Goal: Browse casually

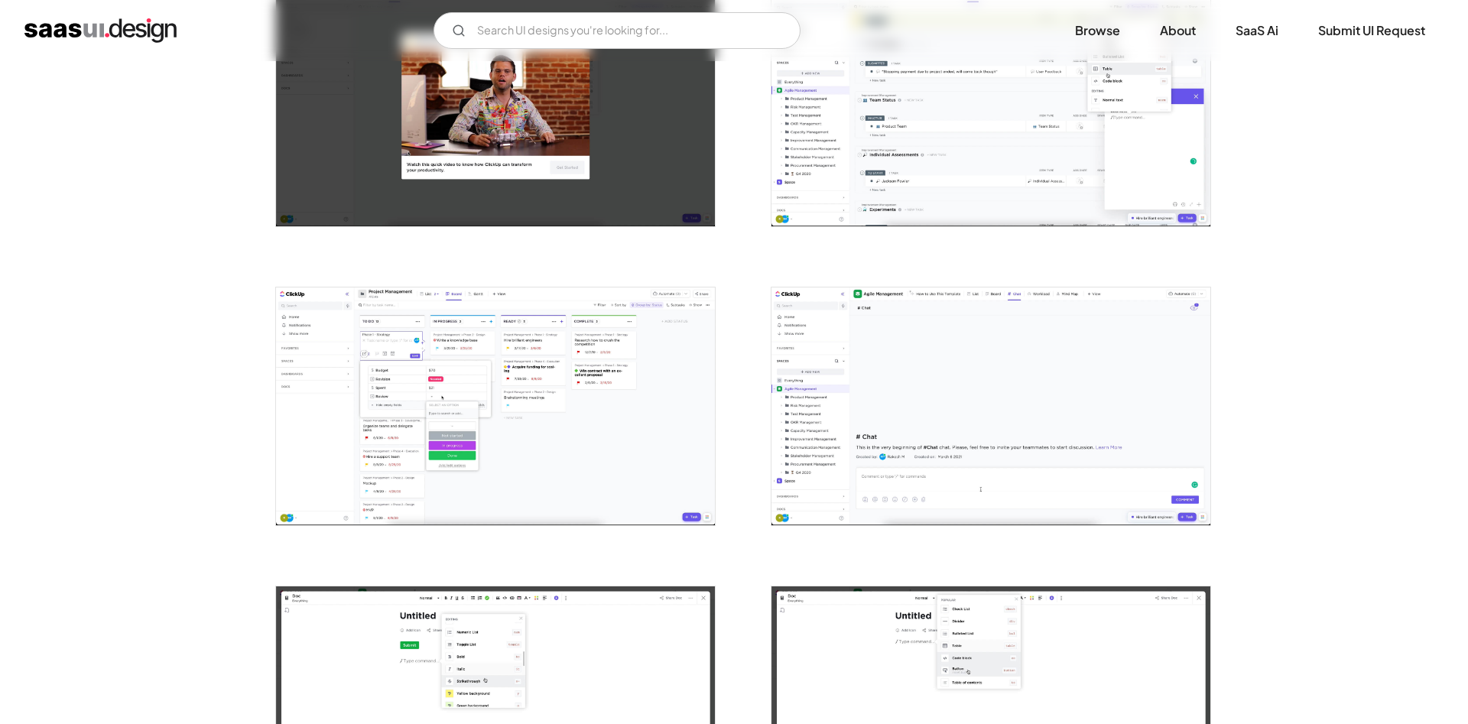
scroll to position [1404, 0]
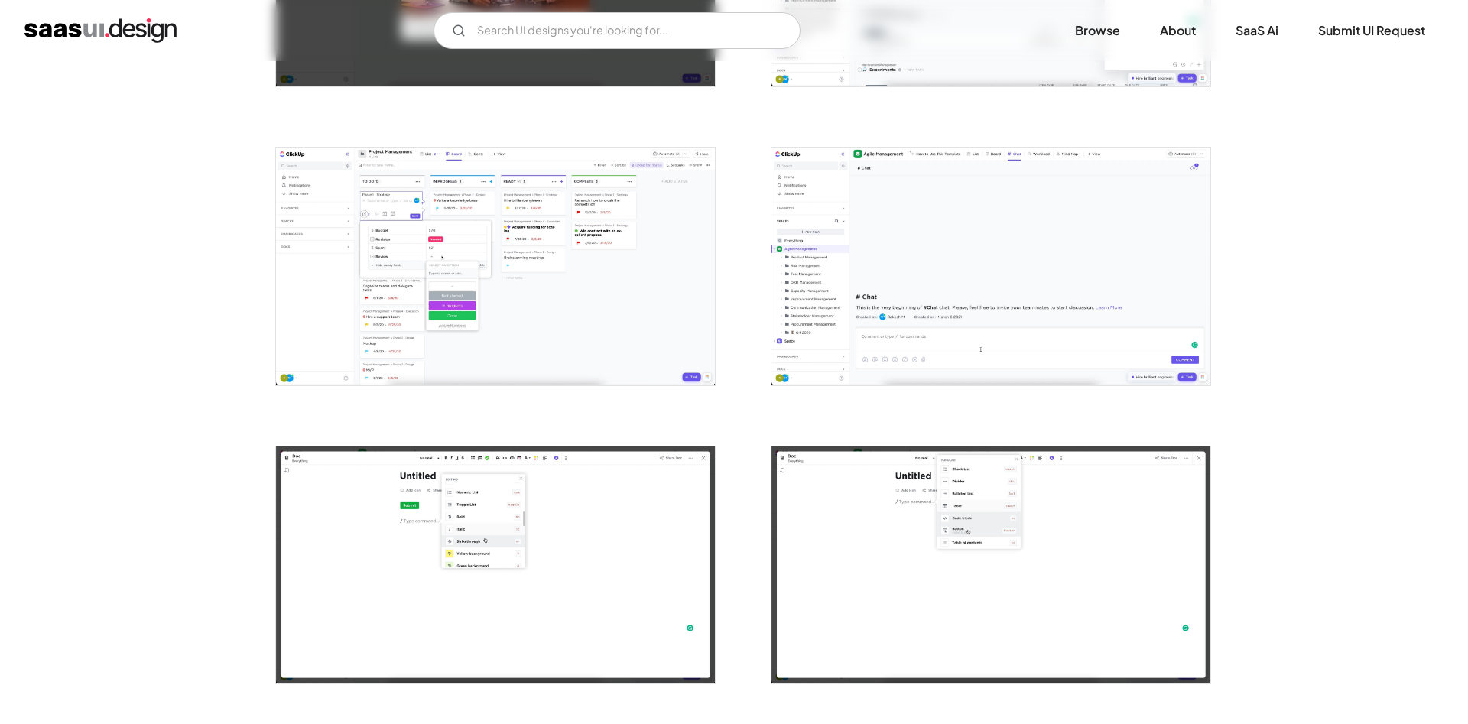
click at [483, 239] on img "open lightbox" at bounding box center [495, 266] width 439 height 237
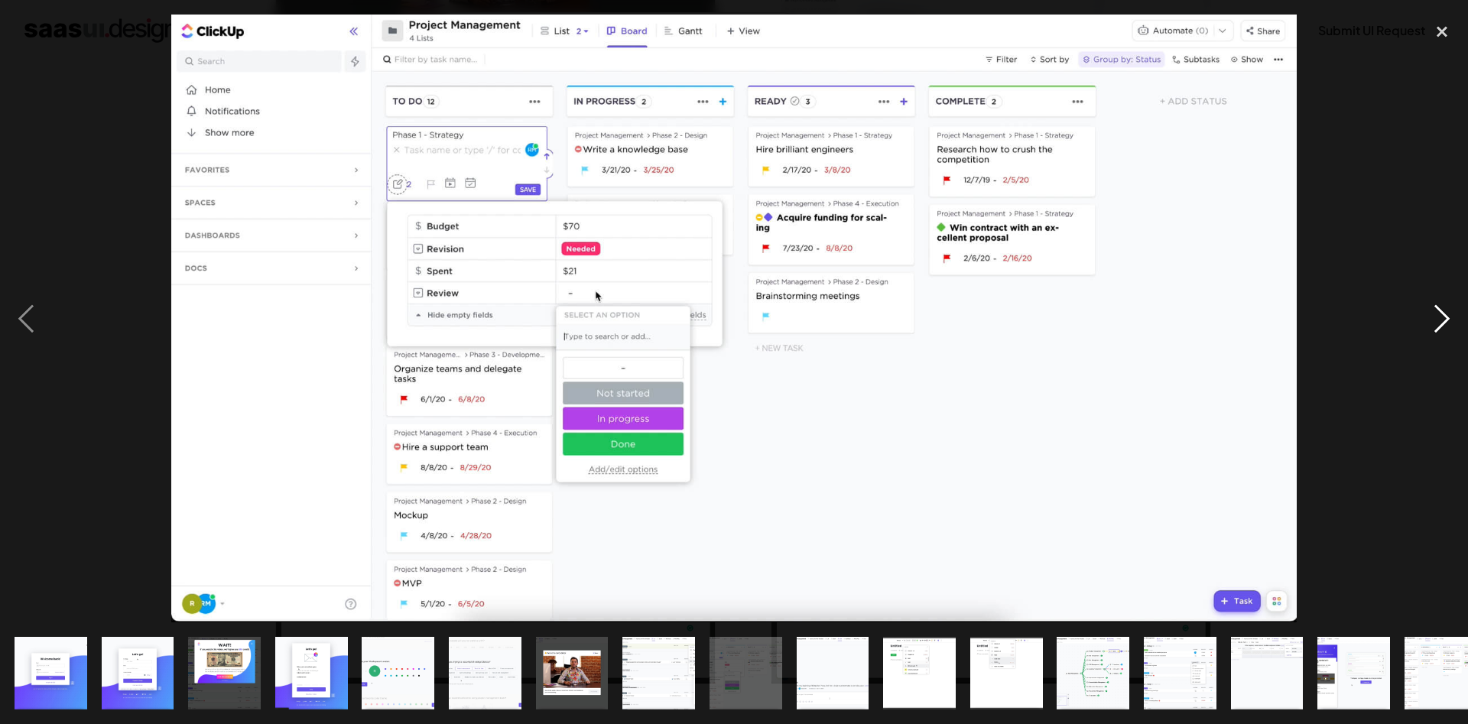
click at [1438, 327] on div "next image" at bounding box center [1442, 319] width 52 height 608
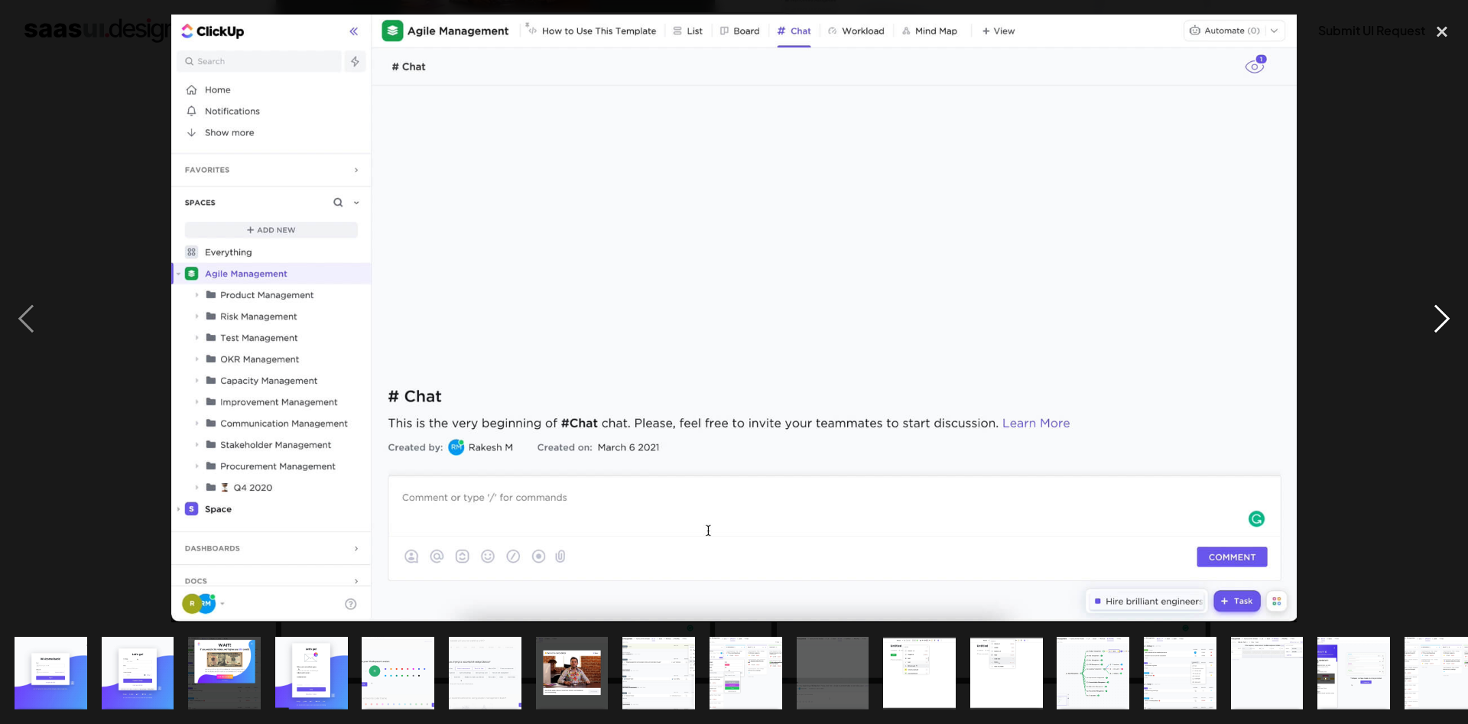
click at [1438, 327] on div "next image" at bounding box center [1442, 319] width 52 height 608
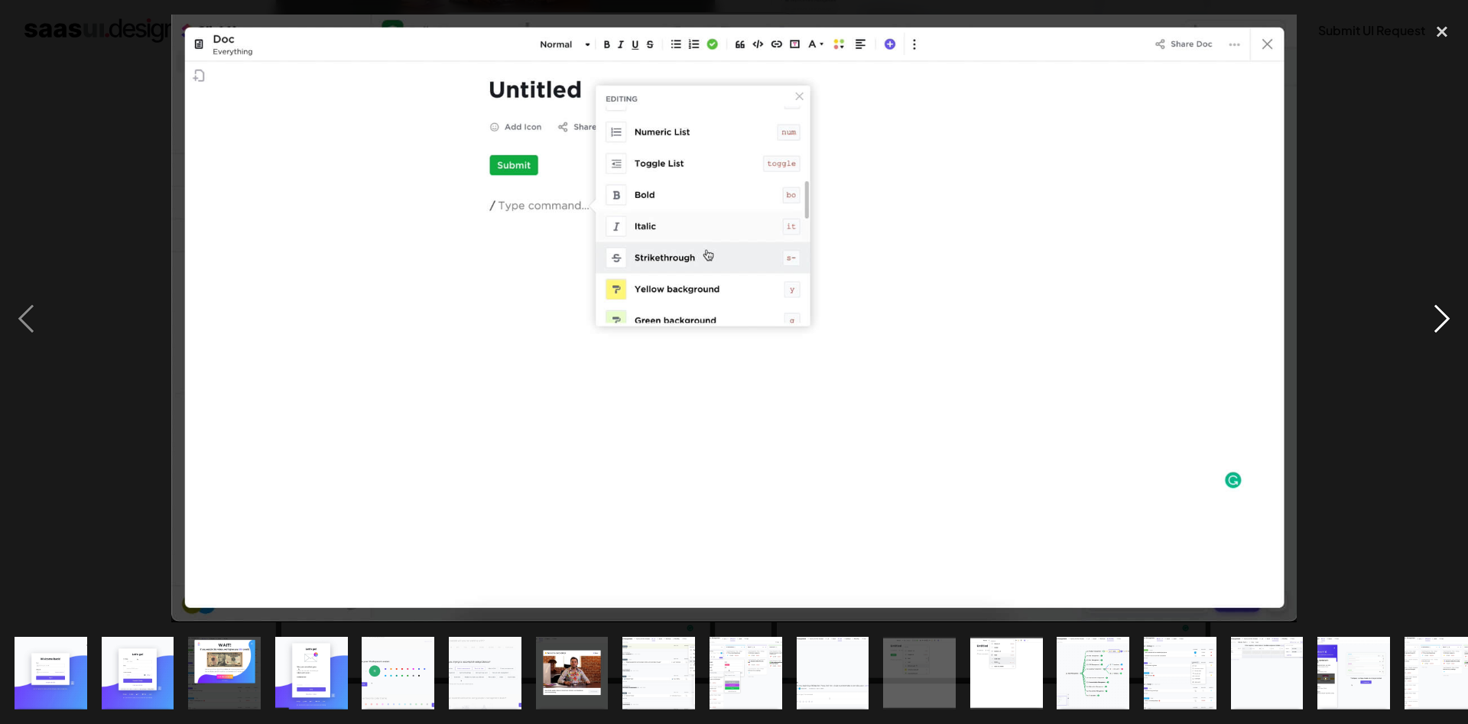
click at [1438, 327] on div "next image" at bounding box center [1442, 319] width 52 height 608
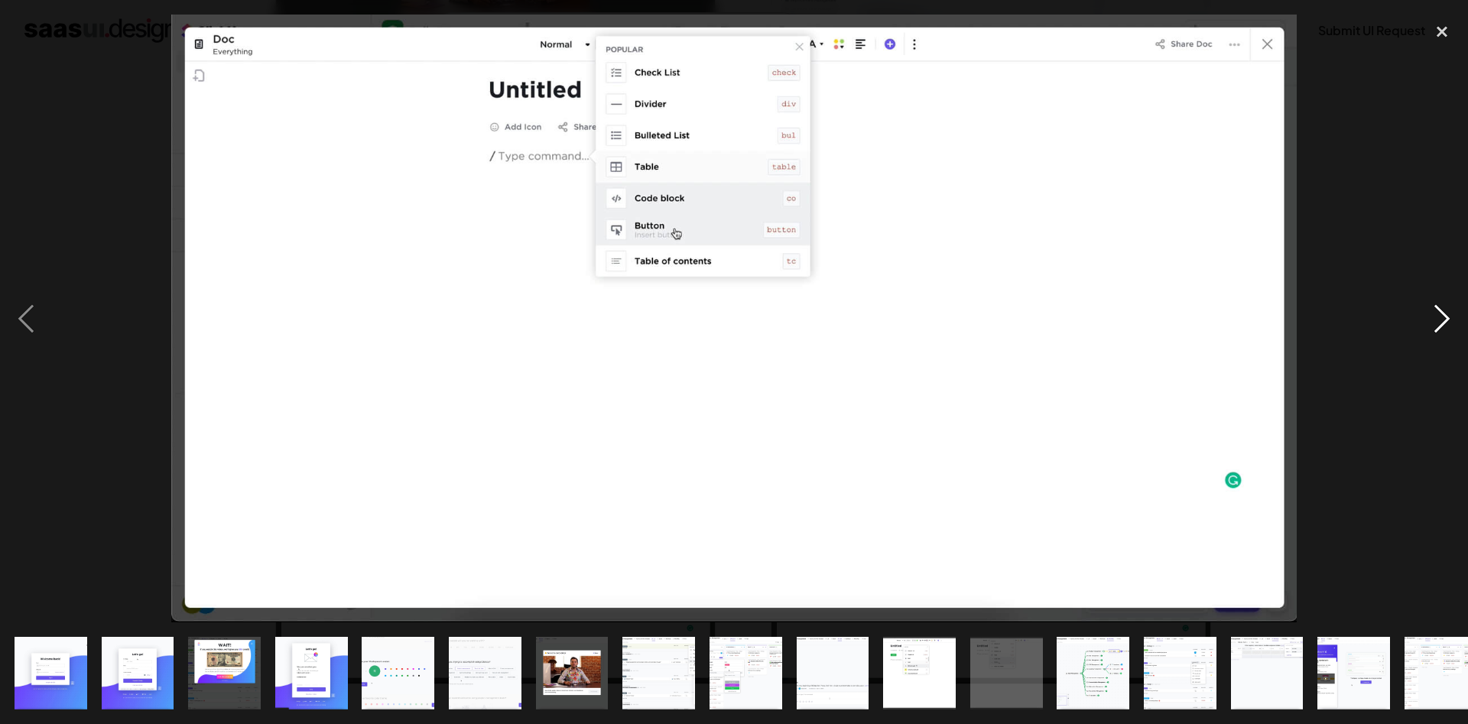
click at [1438, 327] on div "next image" at bounding box center [1442, 319] width 52 height 608
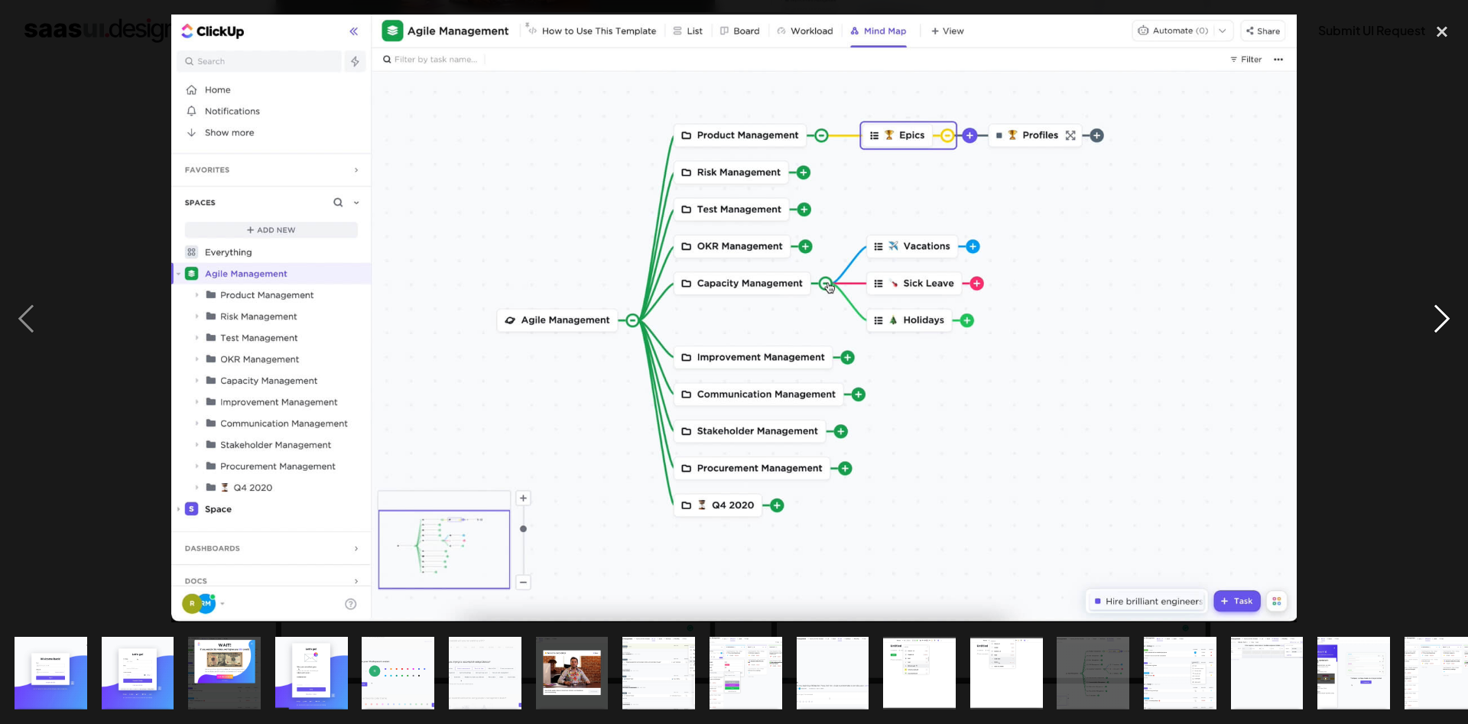
click at [1438, 327] on div "next image" at bounding box center [1442, 319] width 52 height 608
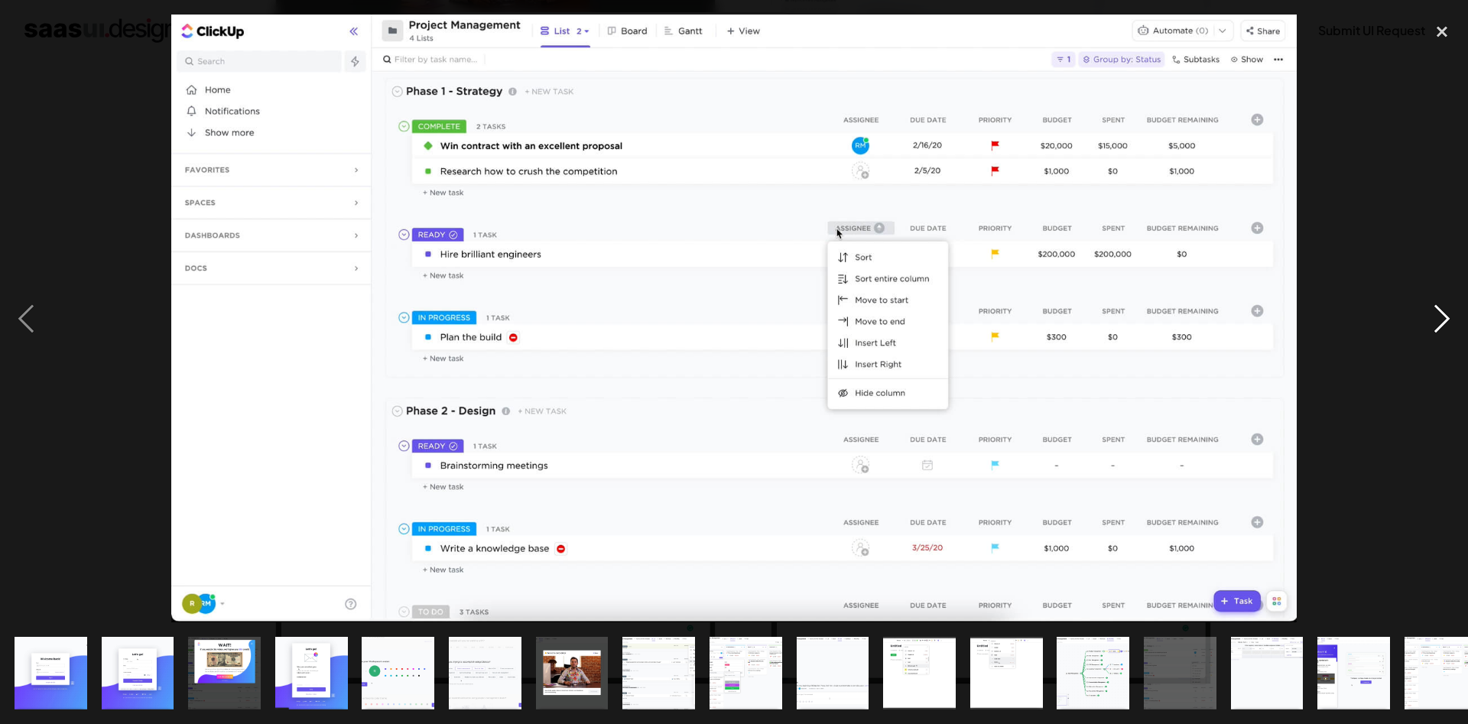
click at [1438, 327] on div "next image" at bounding box center [1442, 319] width 52 height 608
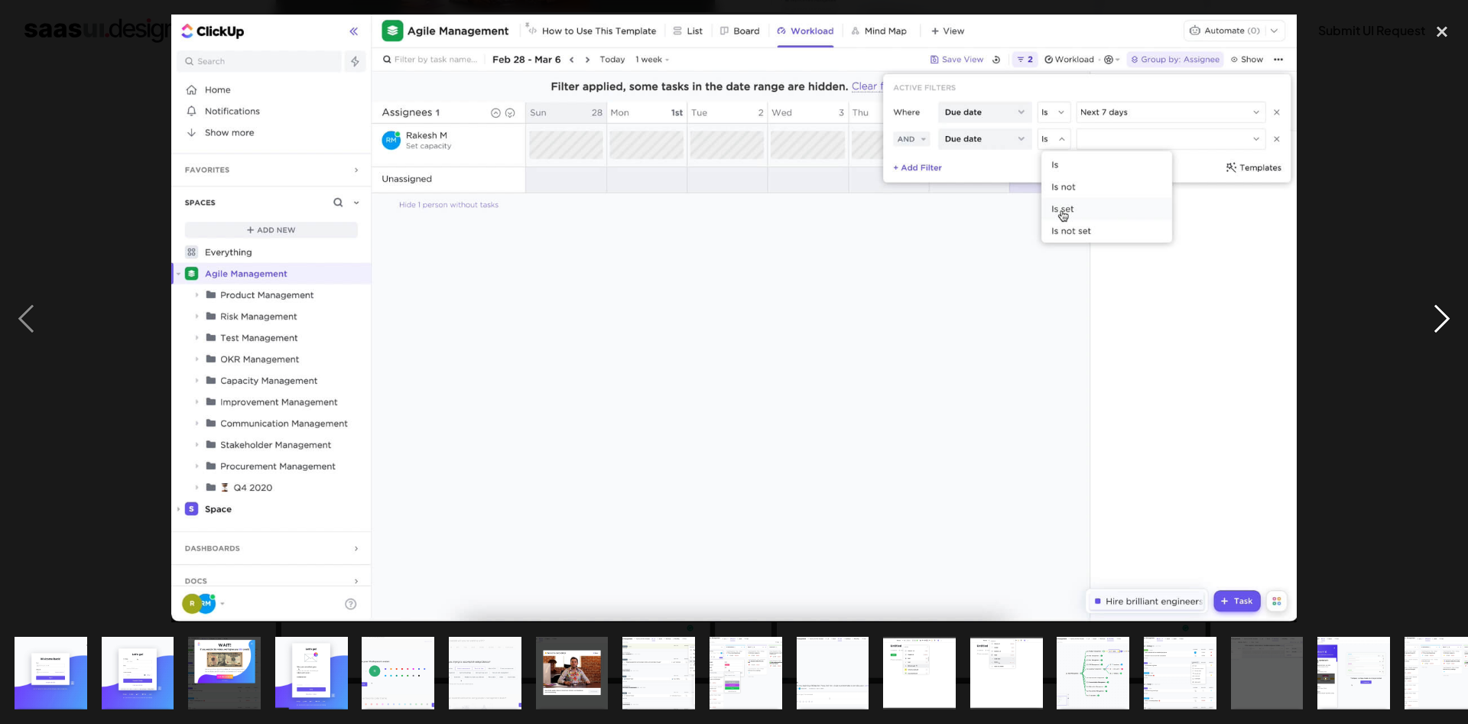
click at [1438, 327] on div "next image" at bounding box center [1442, 319] width 52 height 608
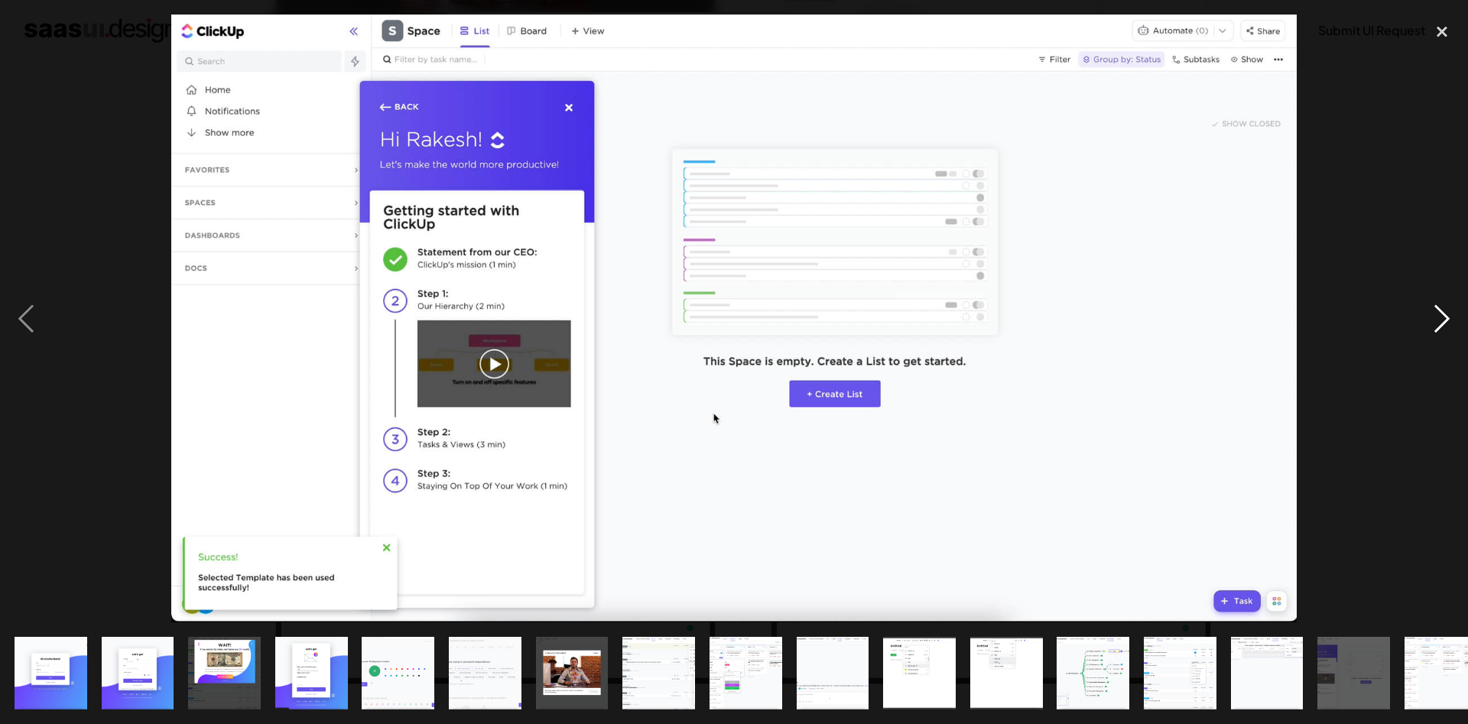
click at [1438, 327] on div "next image" at bounding box center [1442, 319] width 52 height 608
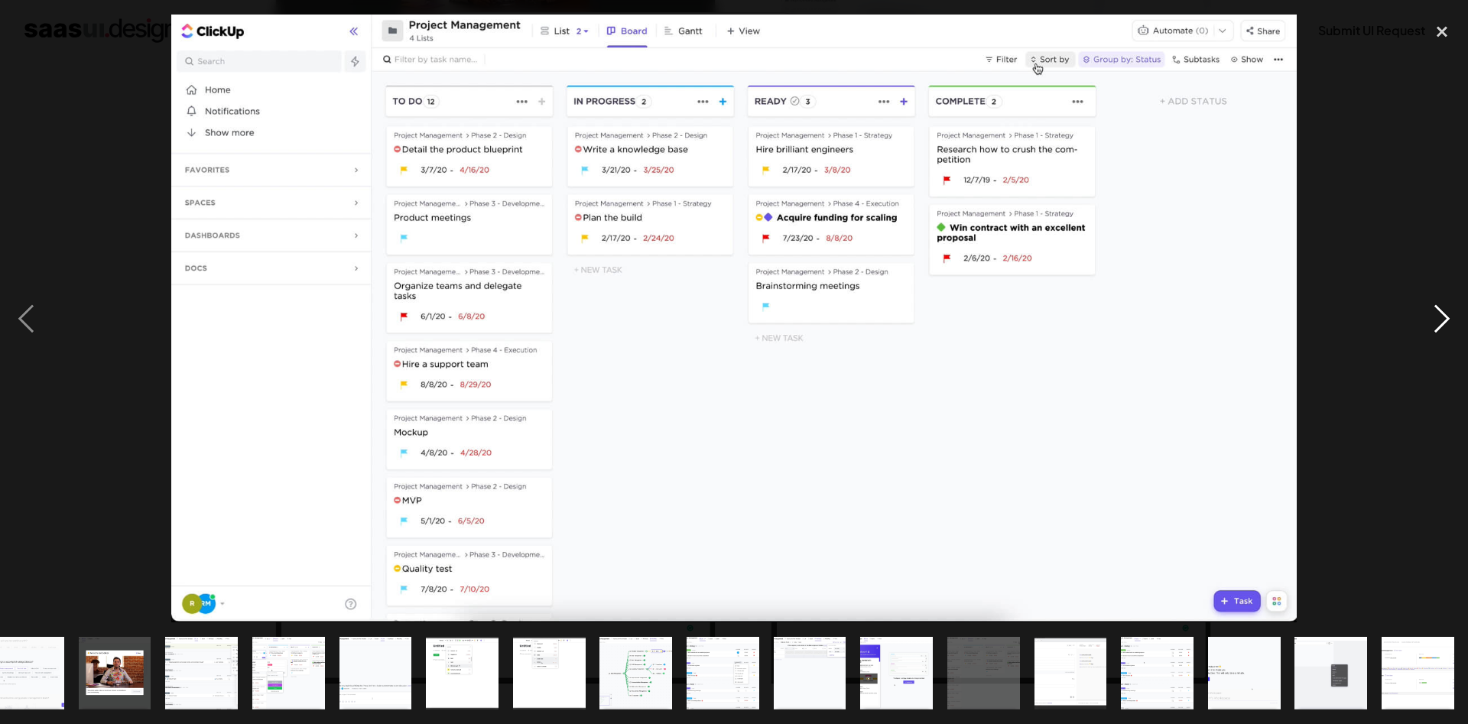
scroll to position [0, 458]
click at [1439, 314] on div "next image" at bounding box center [1442, 319] width 52 height 608
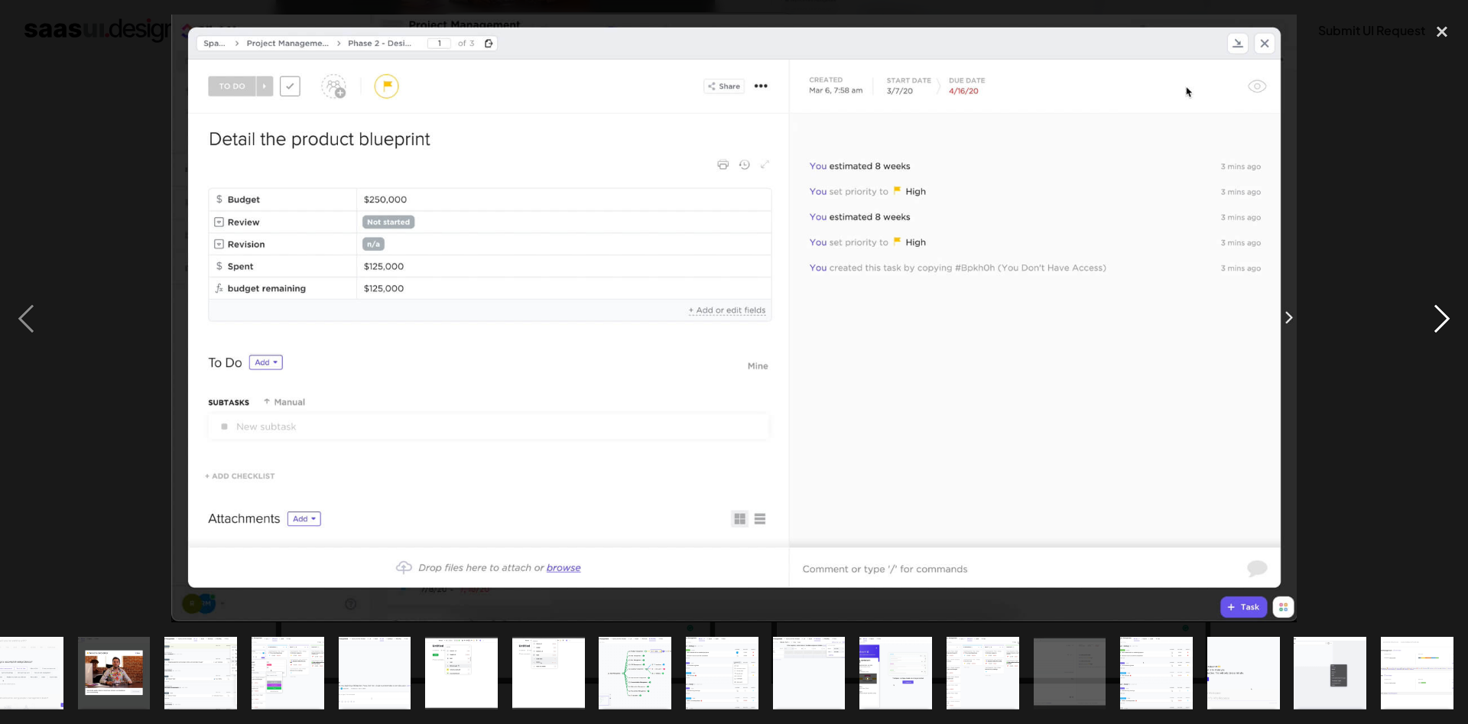
click at [1438, 314] on div "next image" at bounding box center [1442, 319] width 52 height 608
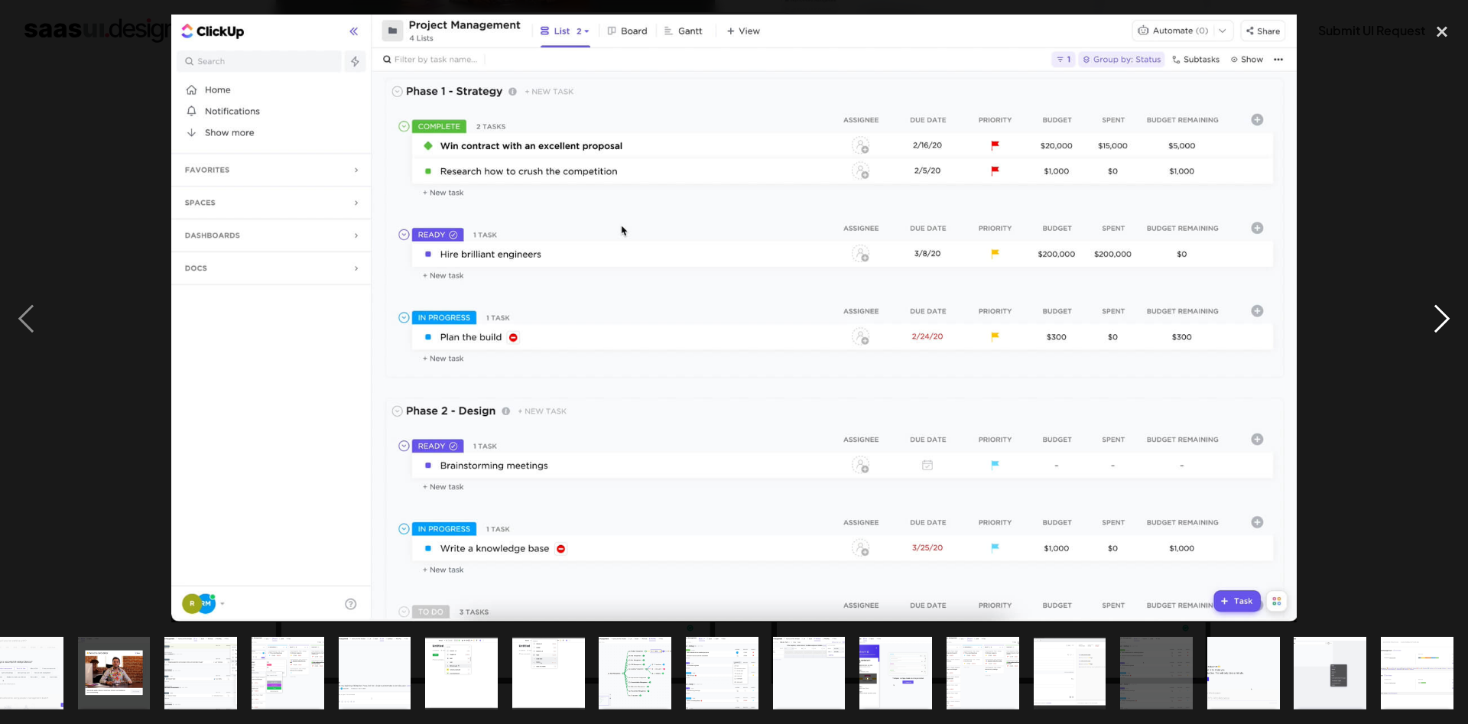
click at [1448, 315] on div "next image" at bounding box center [1442, 319] width 52 height 608
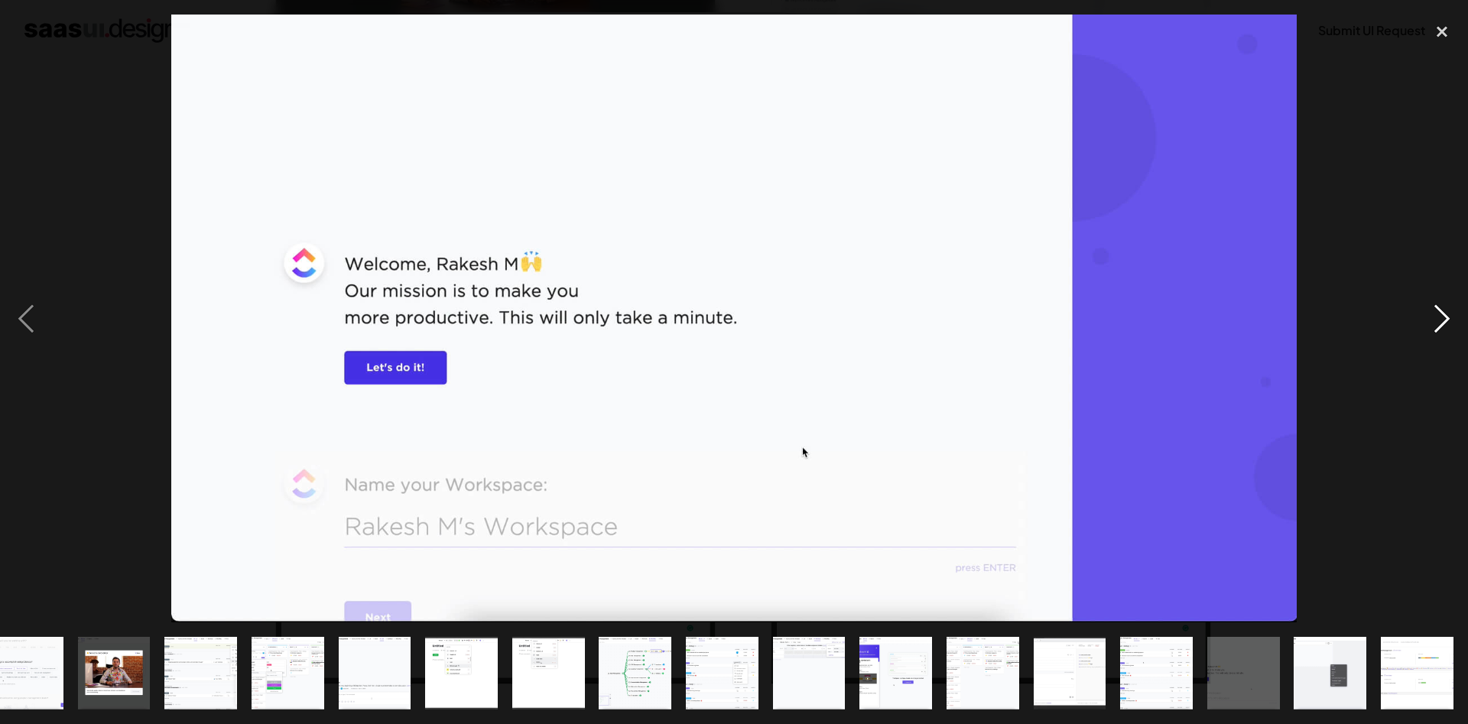
click at [1445, 314] on div "next image" at bounding box center [1442, 319] width 52 height 608
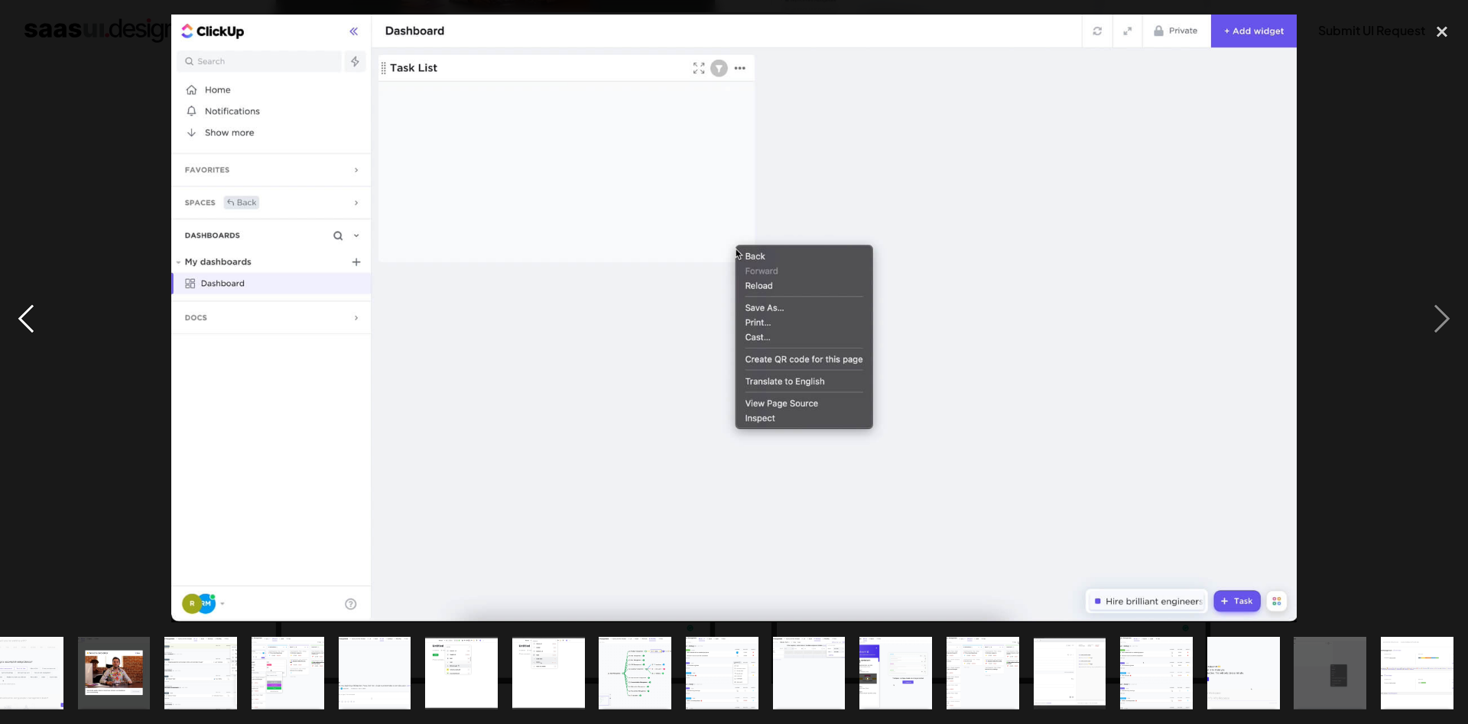
click at [25, 332] on div "previous image" at bounding box center [26, 319] width 52 height 608
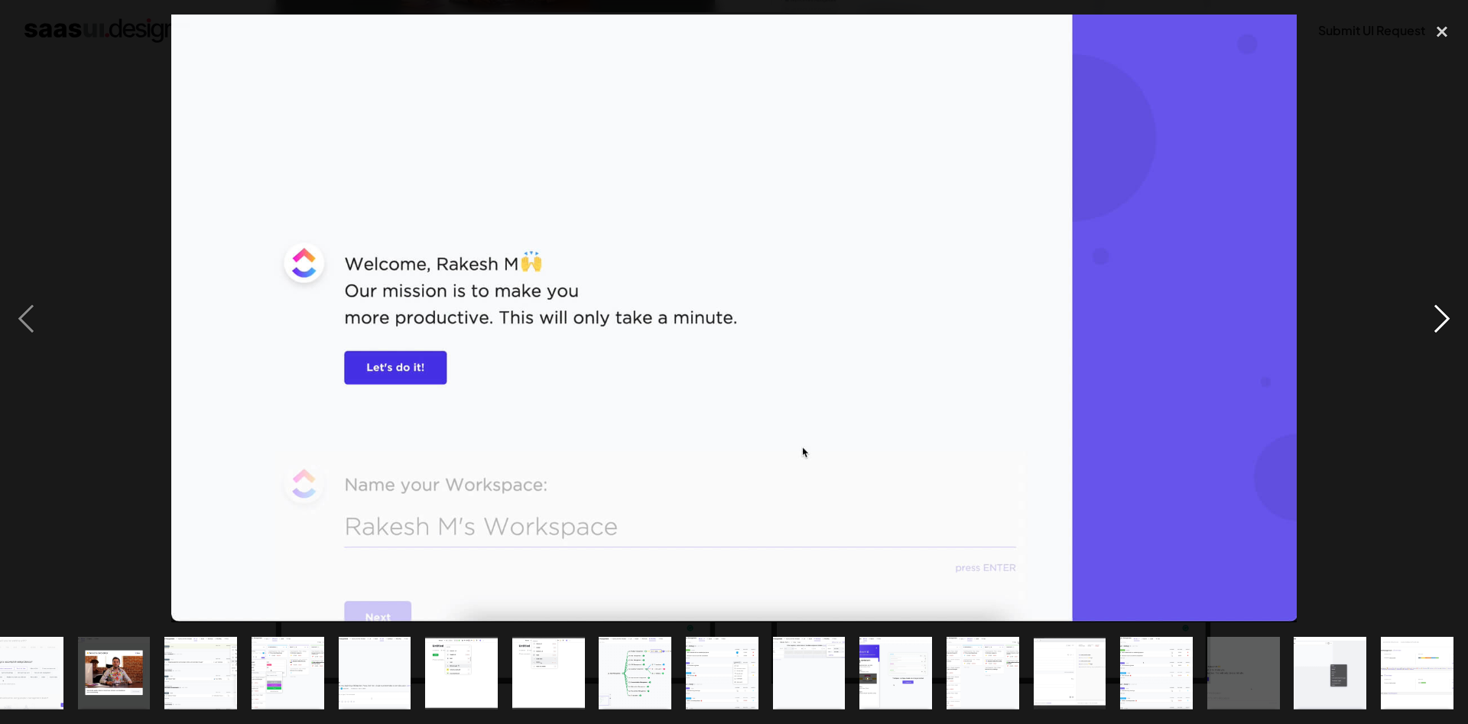
click at [1434, 311] on div "next image" at bounding box center [1442, 319] width 52 height 608
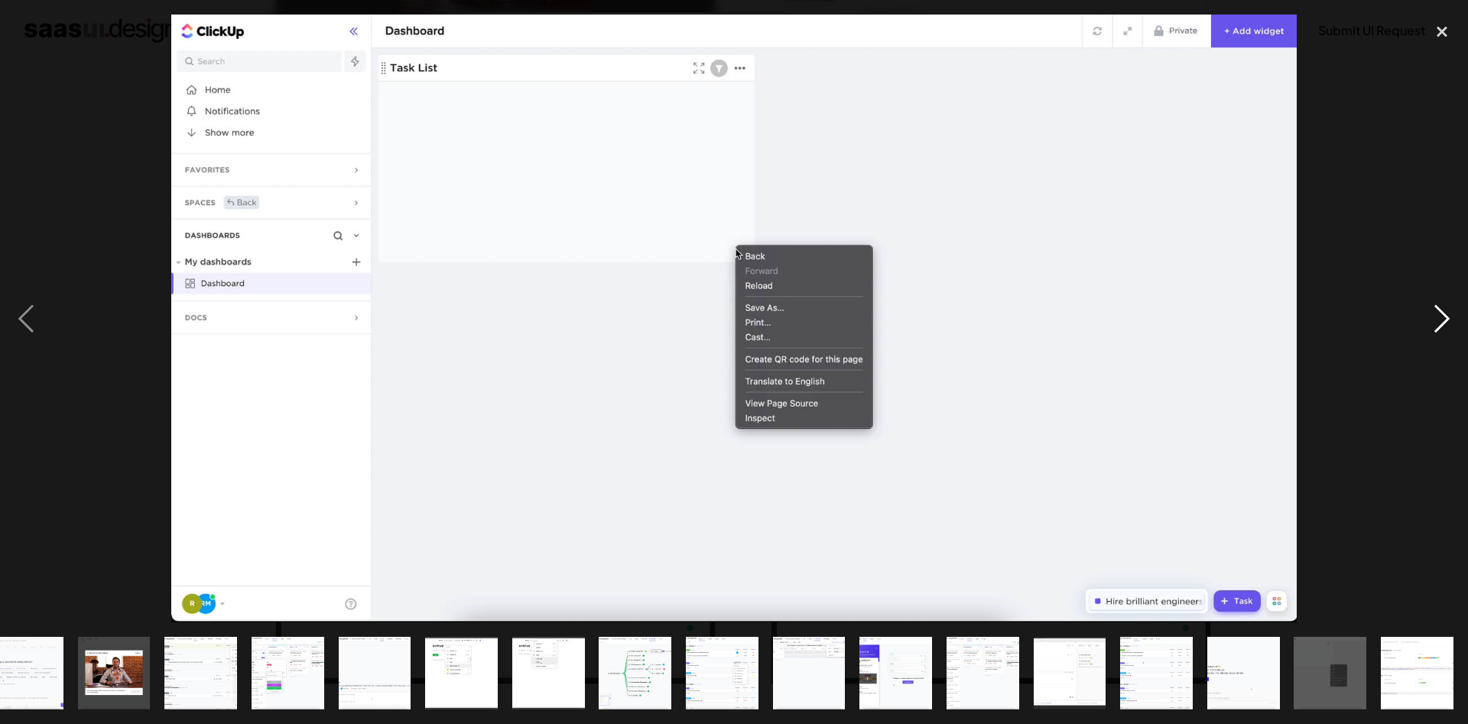
click at [1434, 311] on div "next image" at bounding box center [1442, 319] width 52 height 608
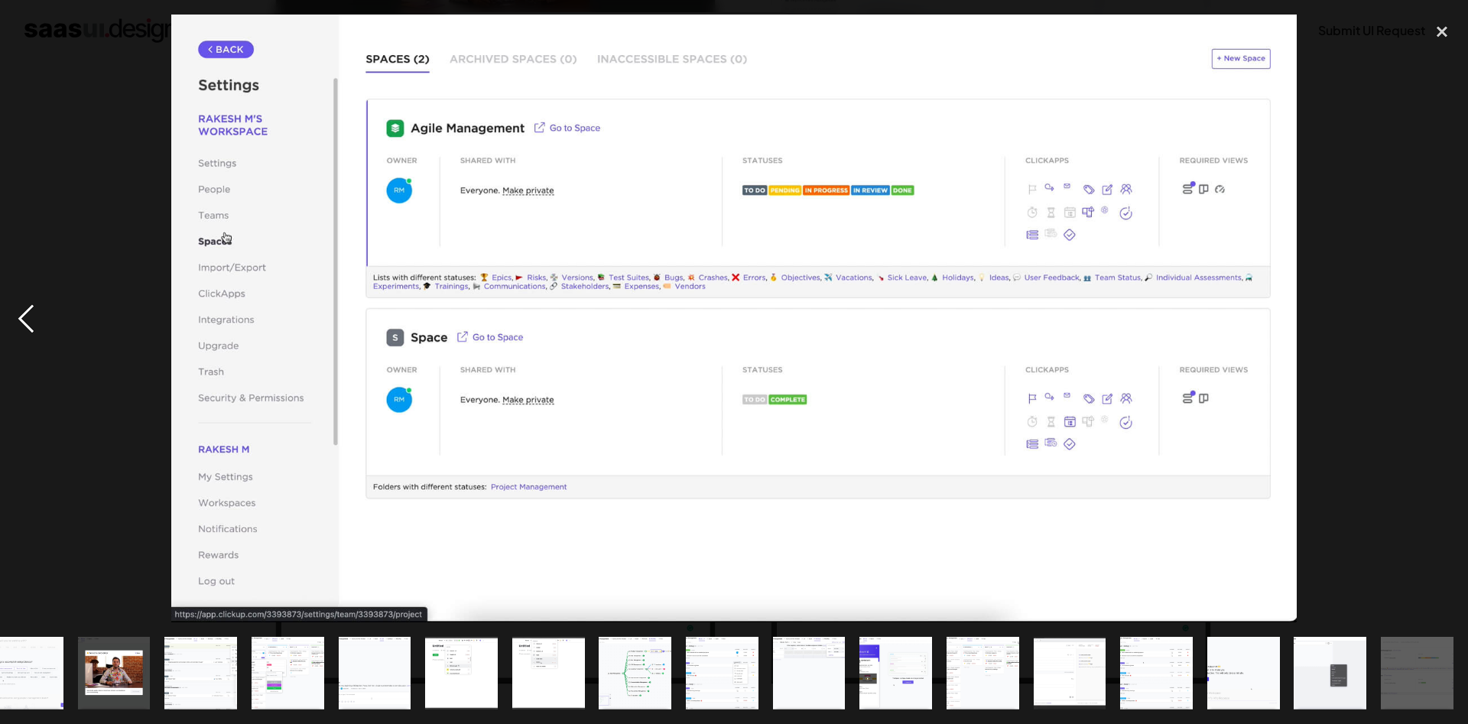
click at [28, 324] on div "previous image" at bounding box center [26, 319] width 52 height 608
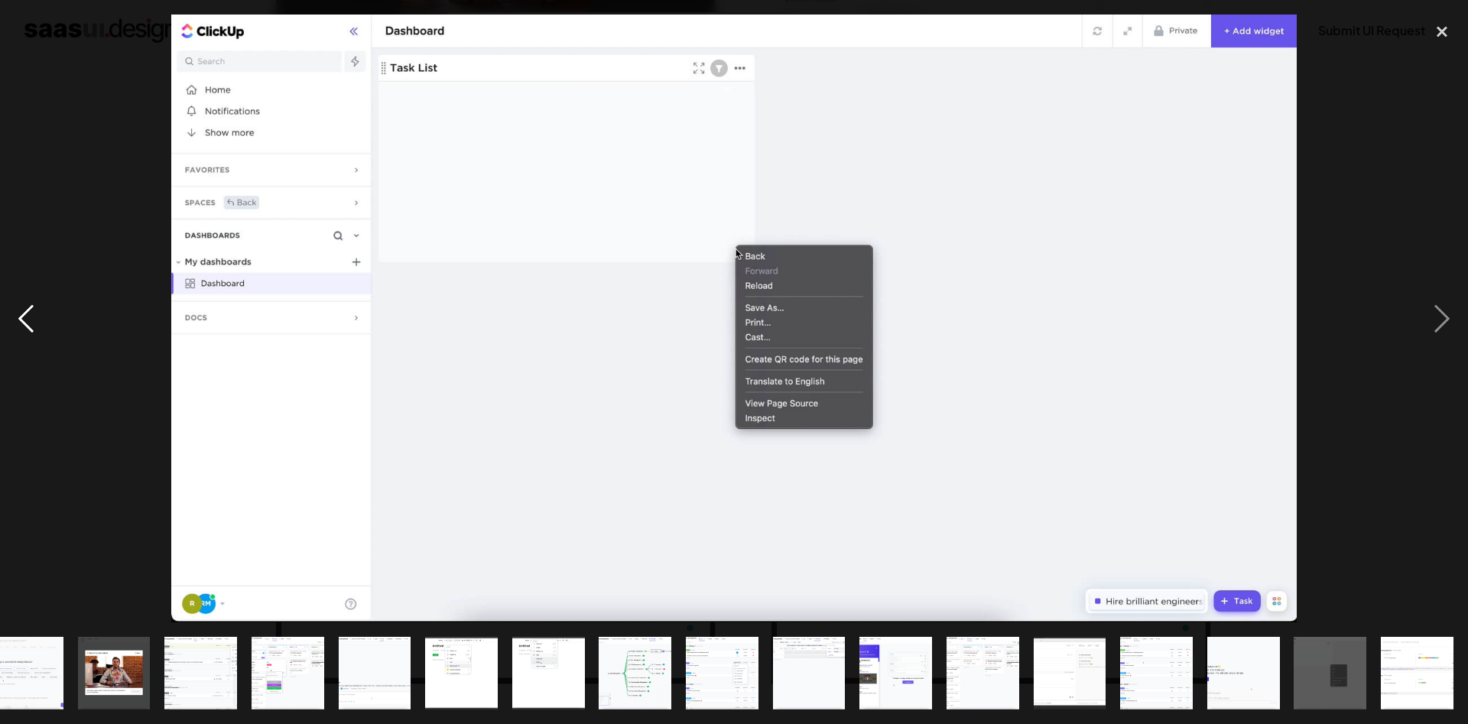
click at [28, 324] on div "previous image" at bounding box center [26, 319] width 52 height 608
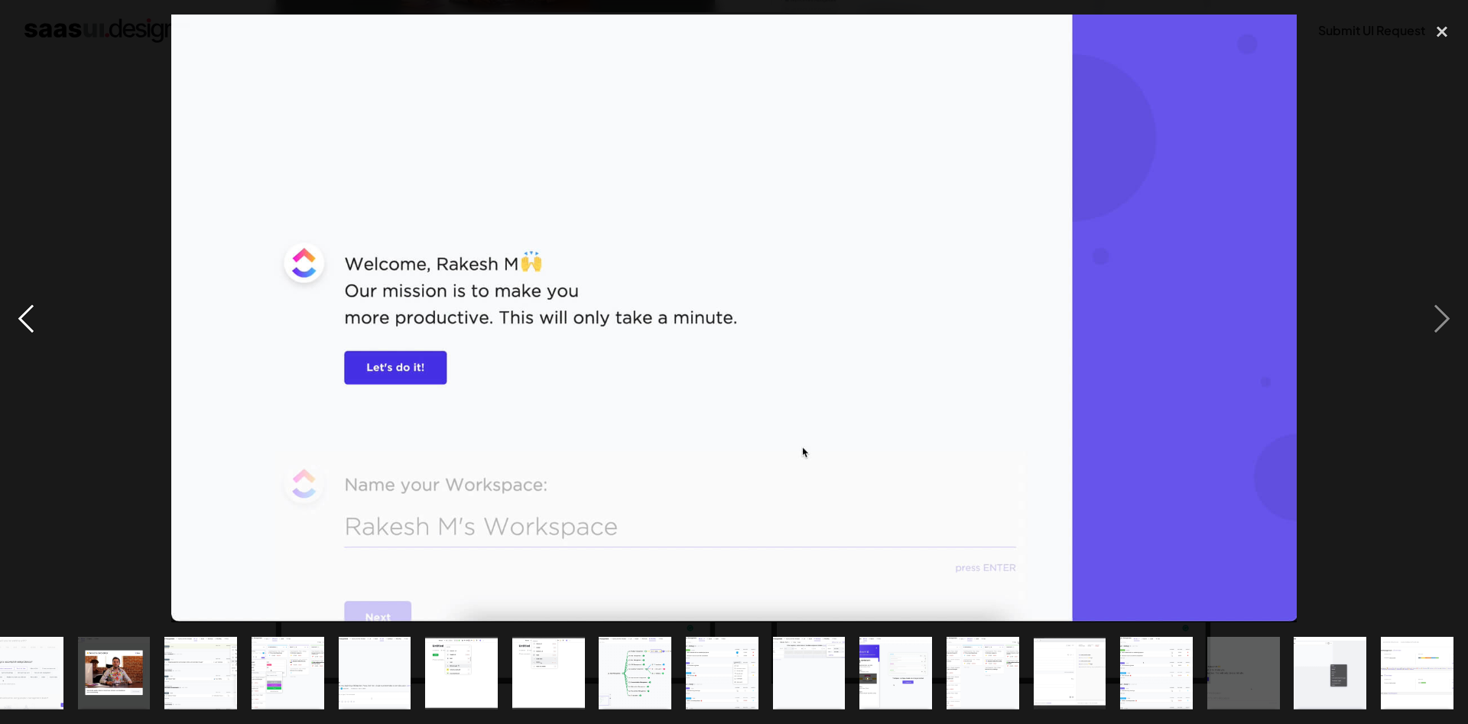
click at [28, 324] on div "previous image" at bounding box center [26, 319] width 52 height 608
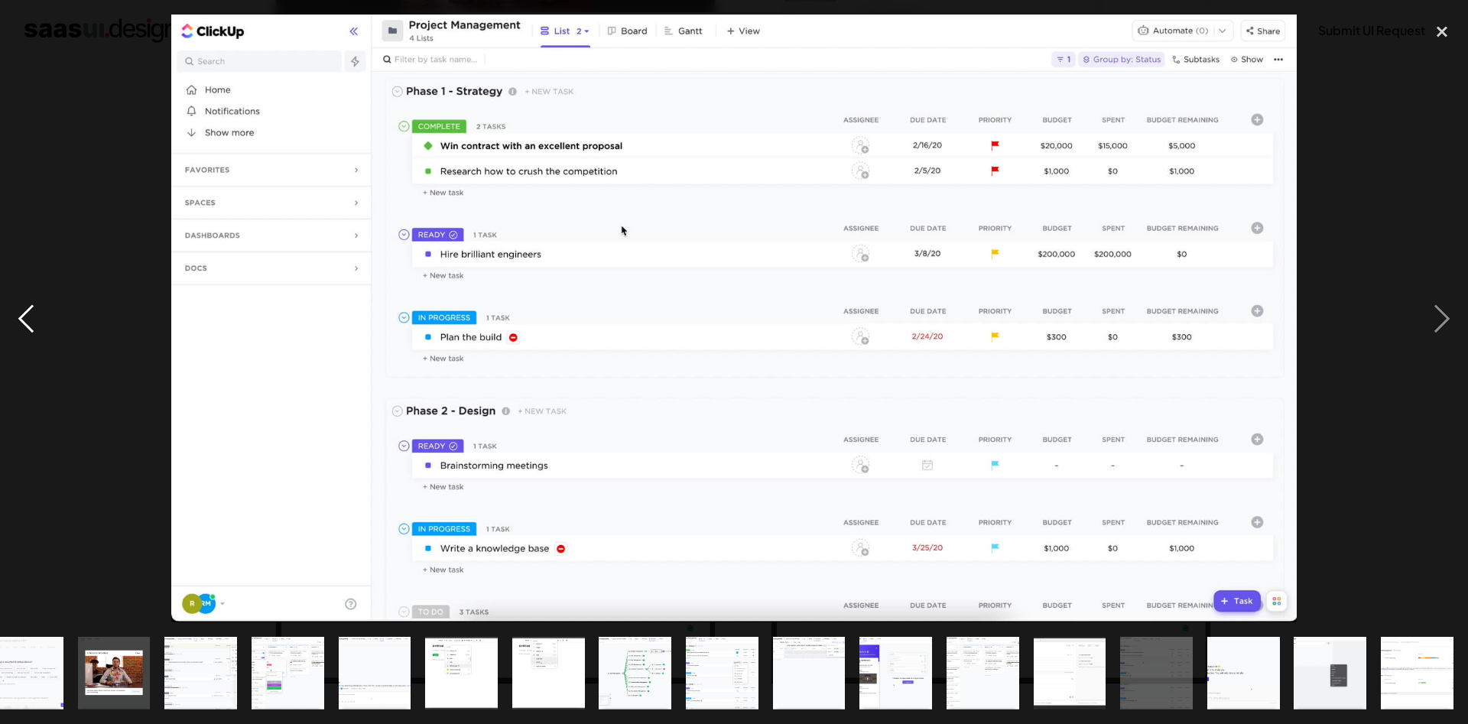
click at [28, 324] on div "previous image" at bounding box center [26, 319] width 52 height 608
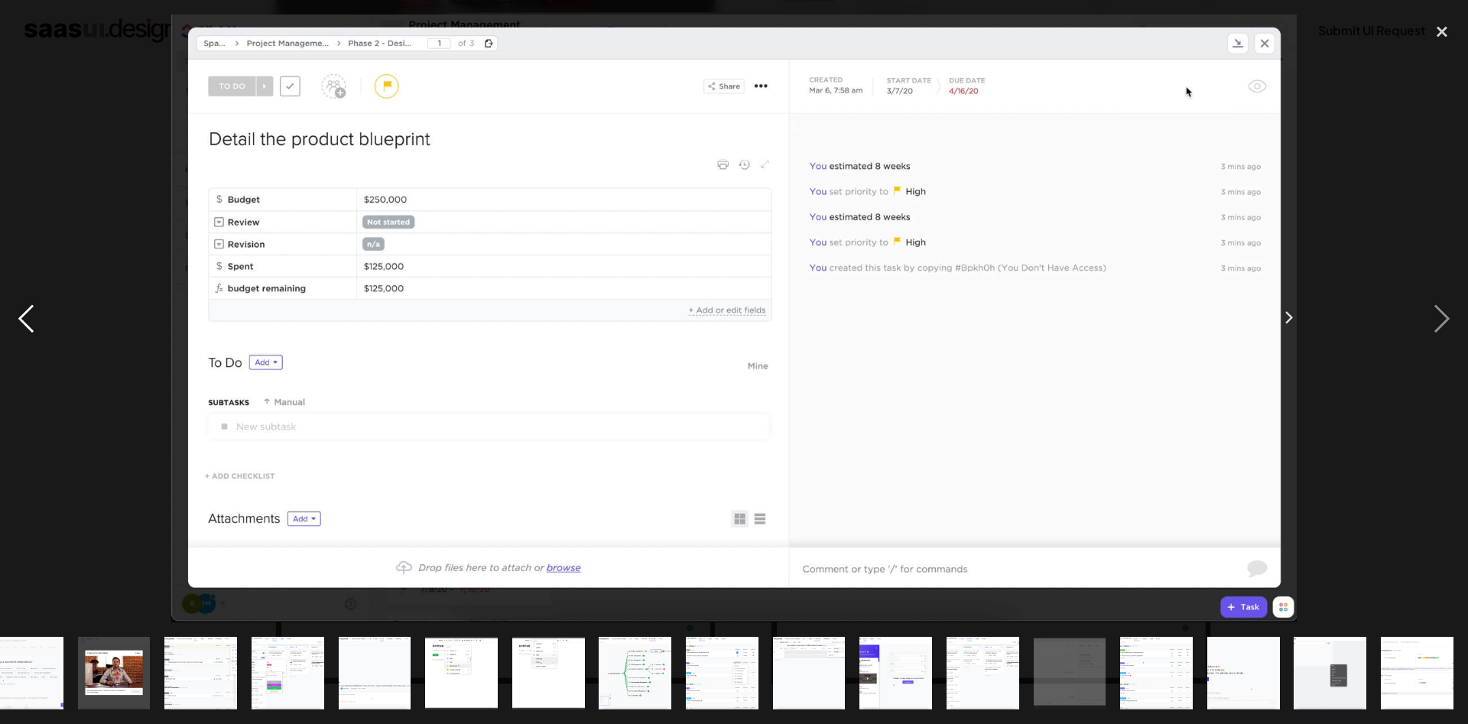
click at [28, 324] on div "previous image" at bounding box center [26, 319] width 52 height 608
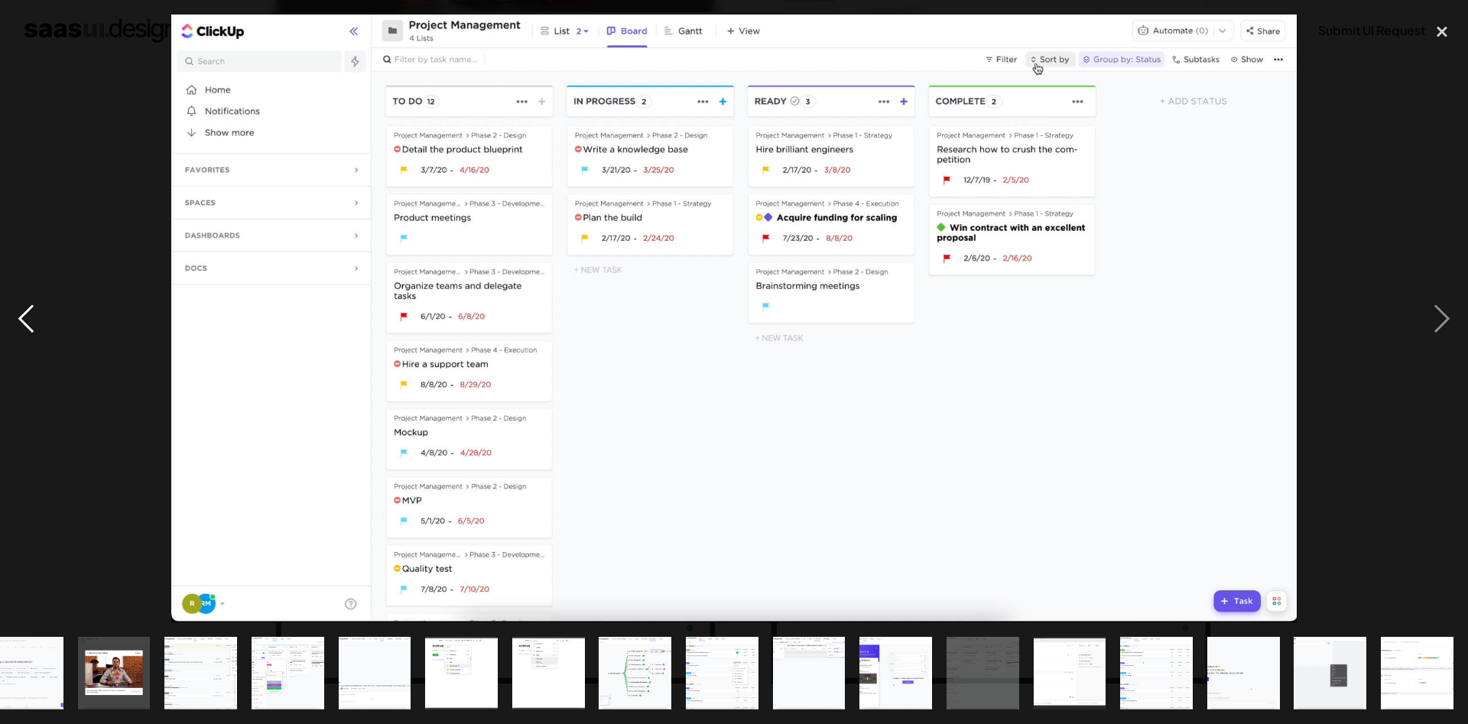
click at [28, 324] on div "previous image" at bounding box center [26, 319] width 52 height 608
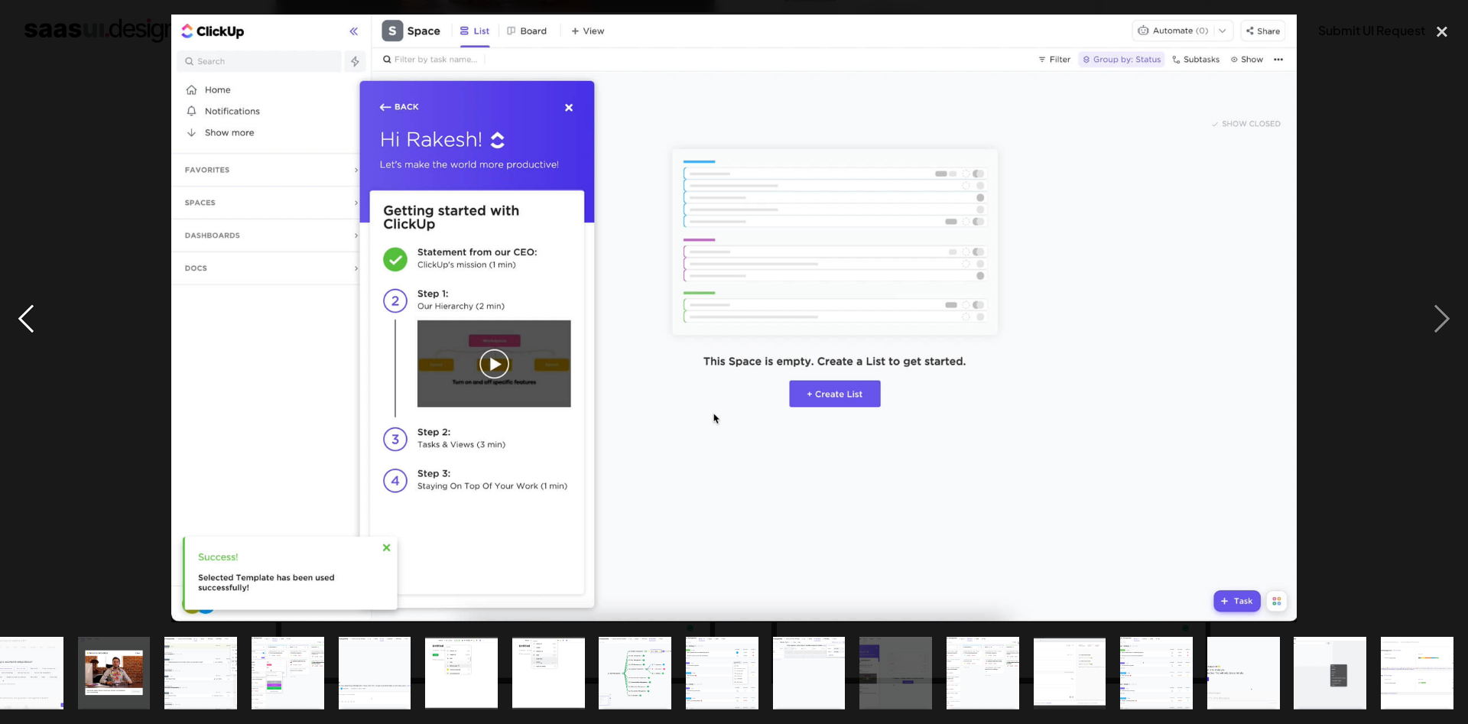
click at [34, 312] on div "previous image" at bounding box center [26, 319] width 52 height 608
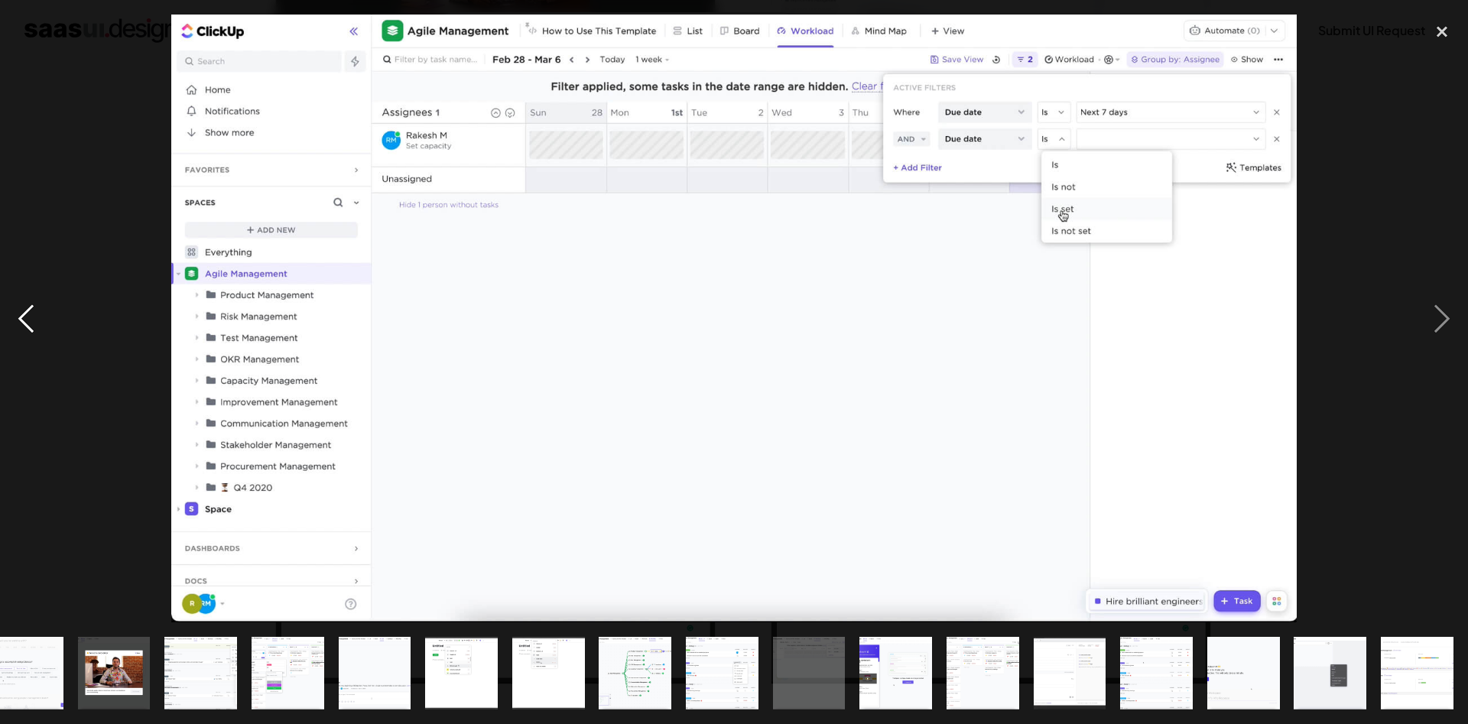
click at [34, 312] on div "previous image" at bounding box center [26, 319] width 52 height 608
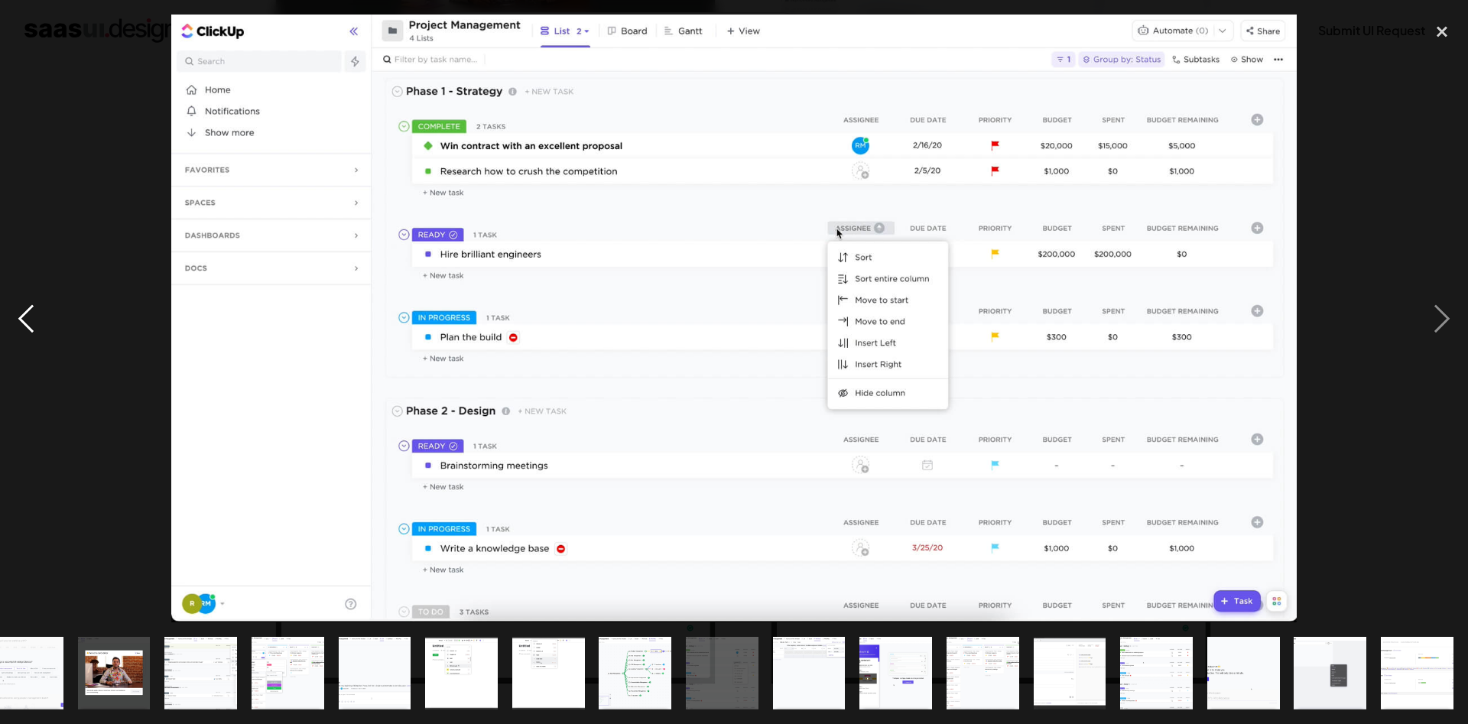
click at [34, 312] on div "previous image" at bounding box center [26, 319] width 52 height 608
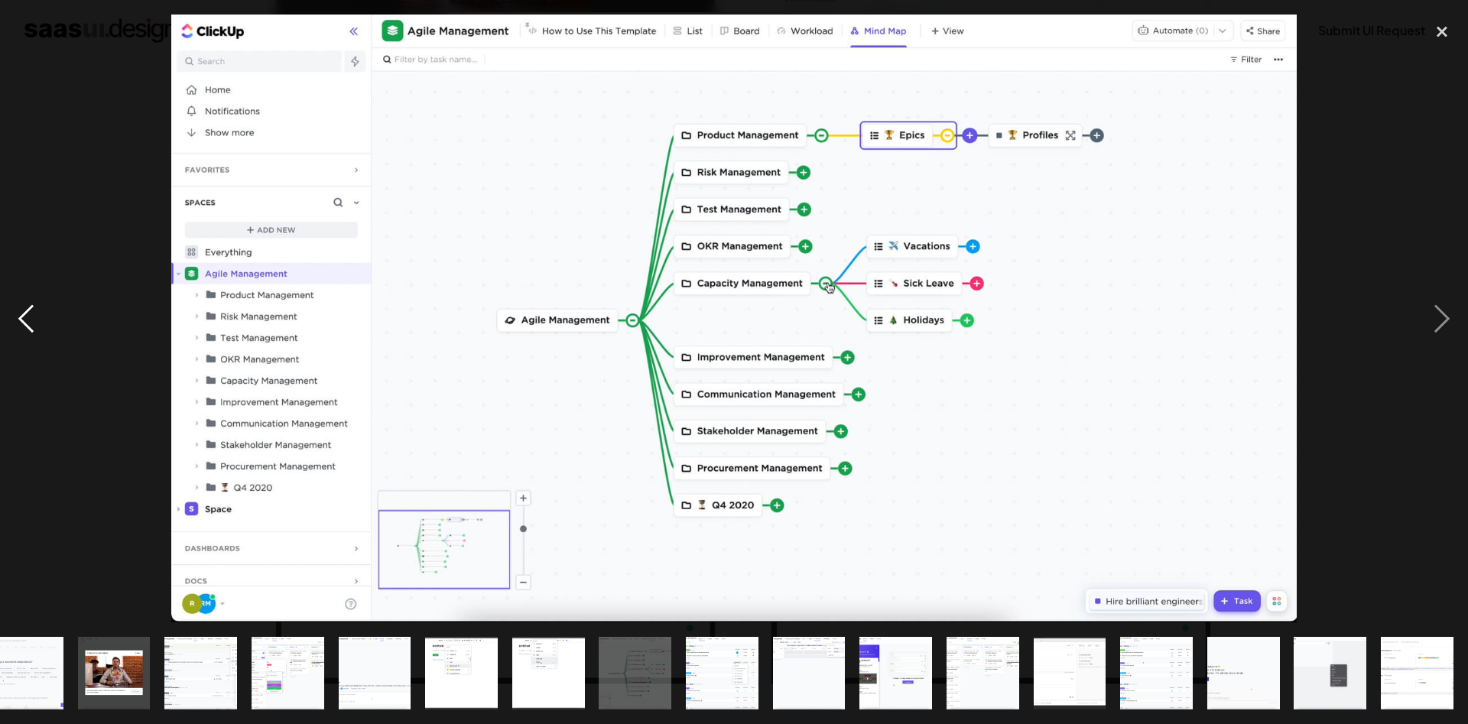
click at [31, 324] on div "previous image" at bounding box center [26, 319] width 52 height 608
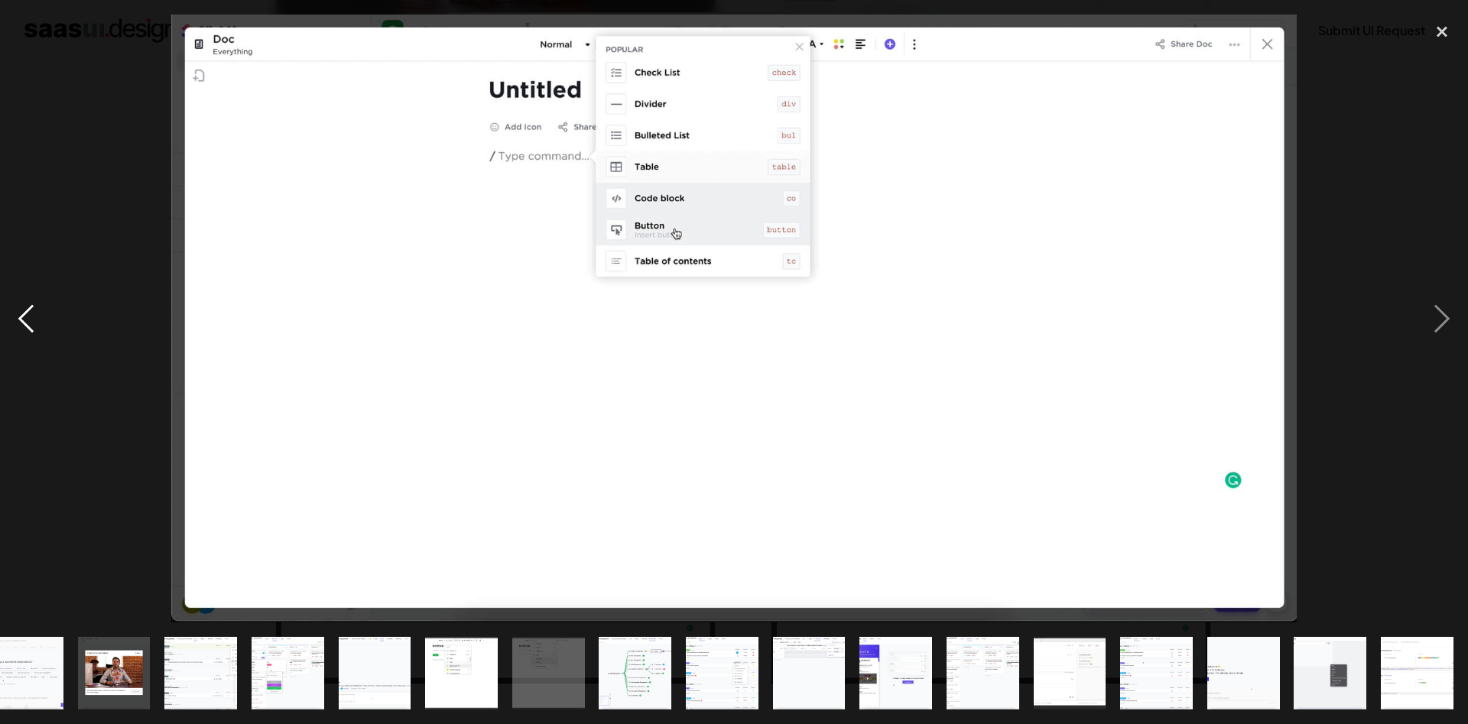
click at [31, 324] on div "previous image" at bounding box center [26, 319] width 52 height 608
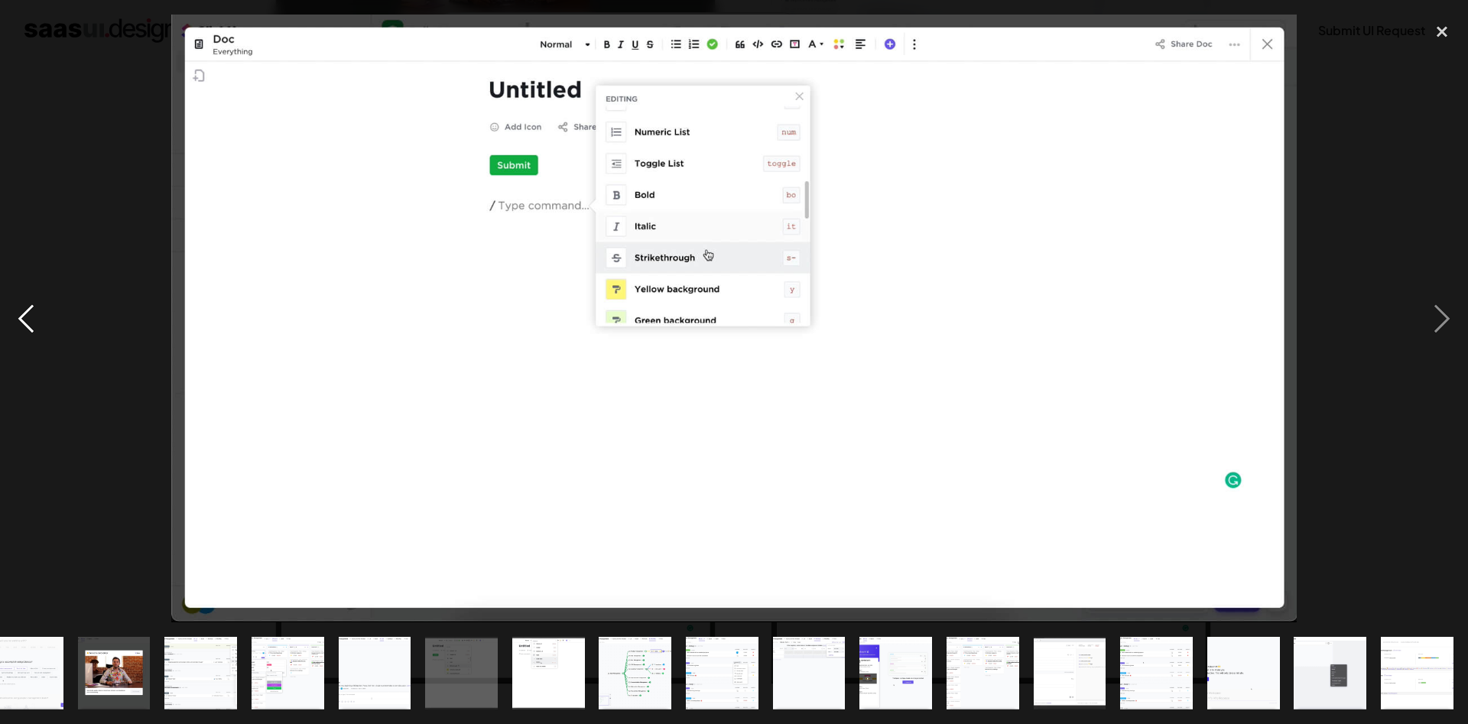
click at [31, 324] on div "previous image" at bounding box center [26, 319] width 52 height 608
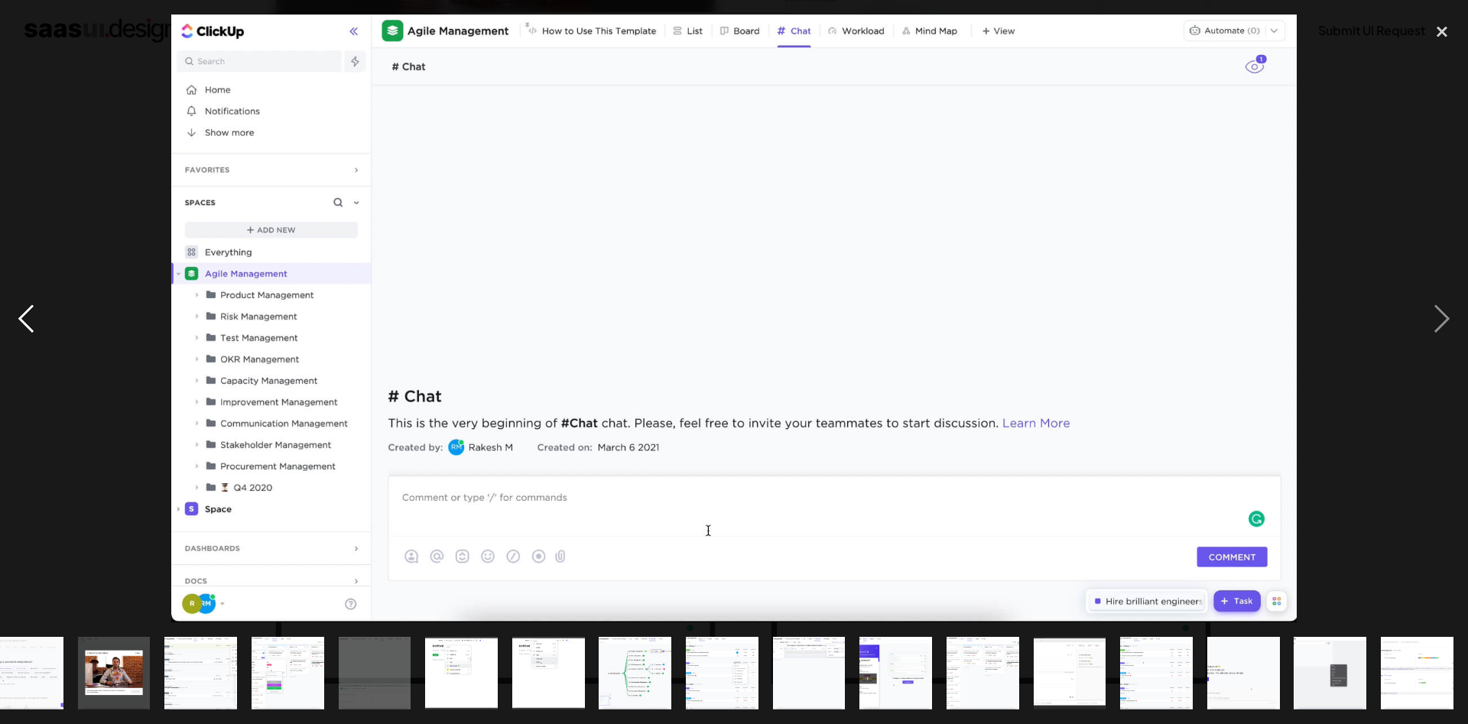
click at [31, 324] on div "previous image" at bounding box center [26, 319] width 52 height 608
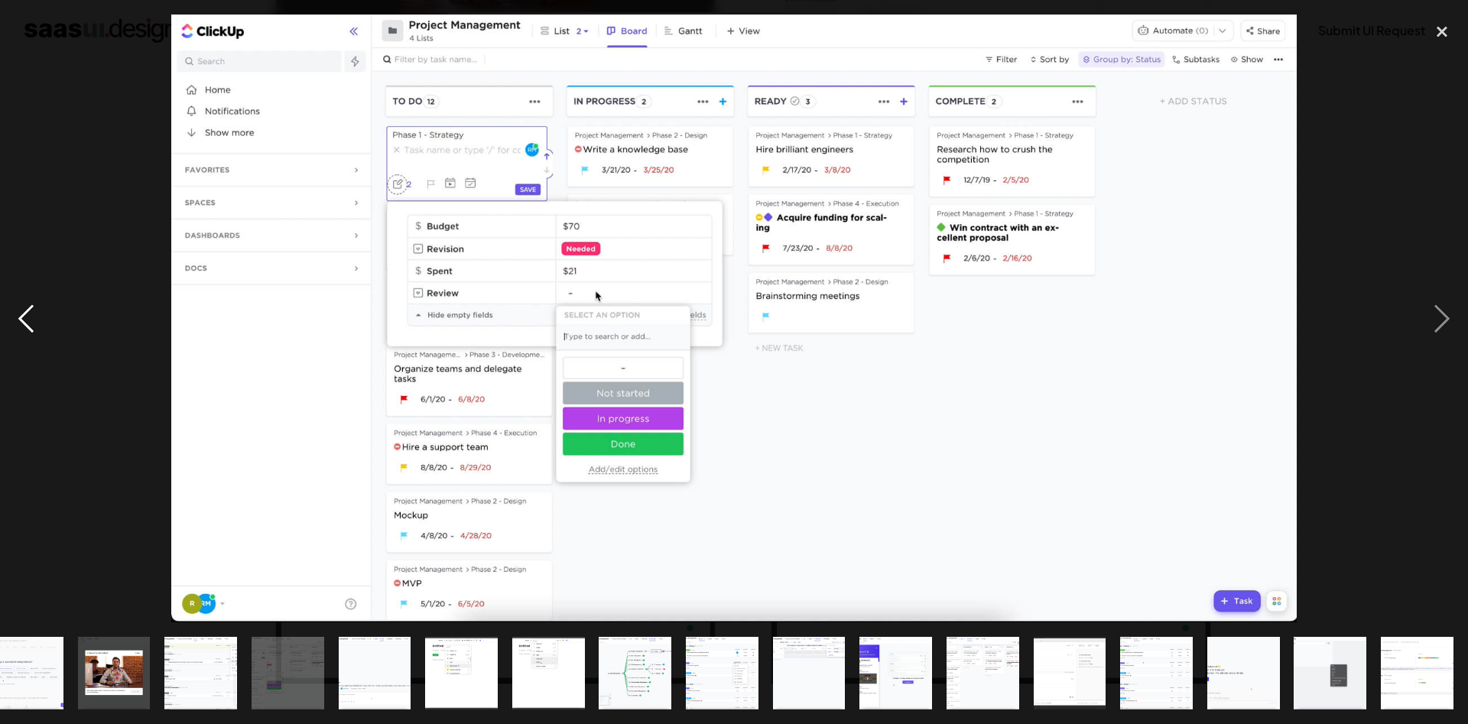
click at [31, 324] on div "previous image" at bounding box center [26, 319] width 52 height 608
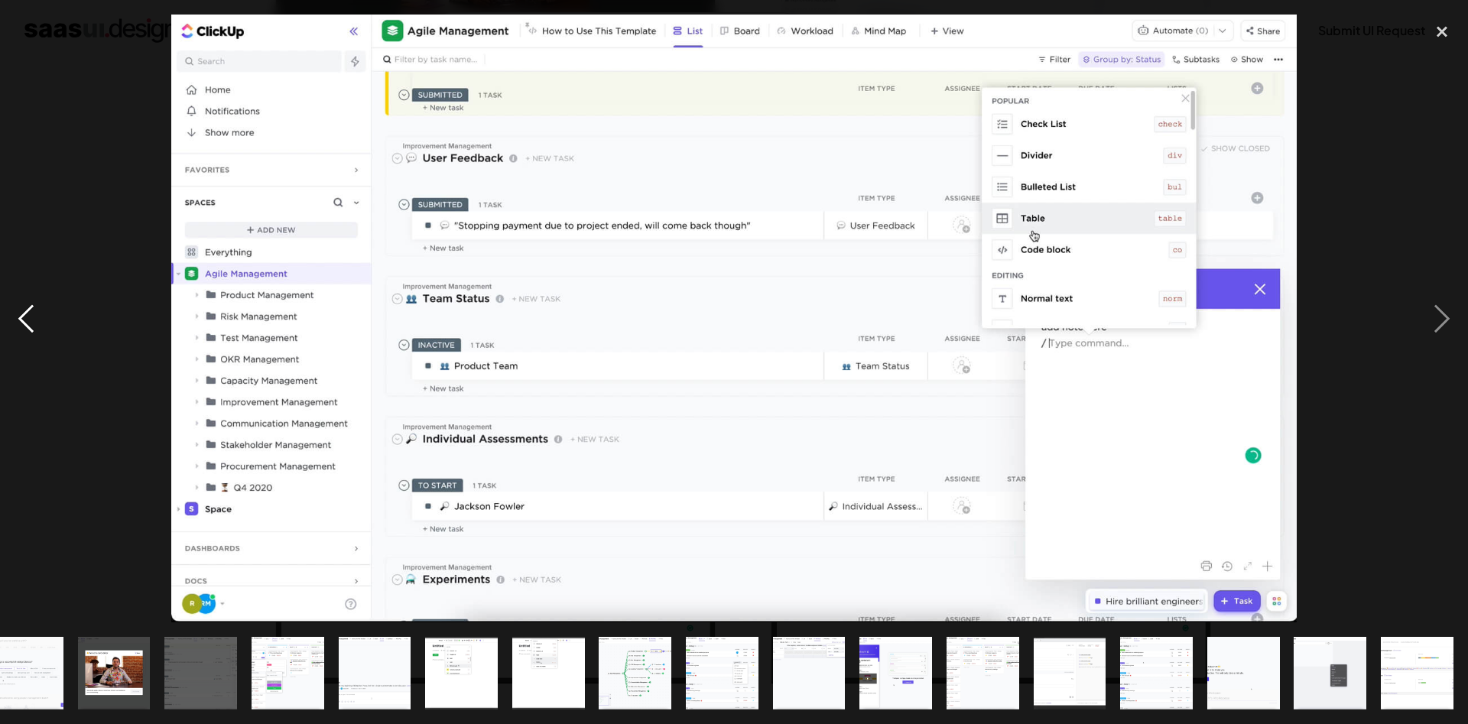
click at [31, 324] on div "previous image" at bounding box center [26, 319] width 52 height 608
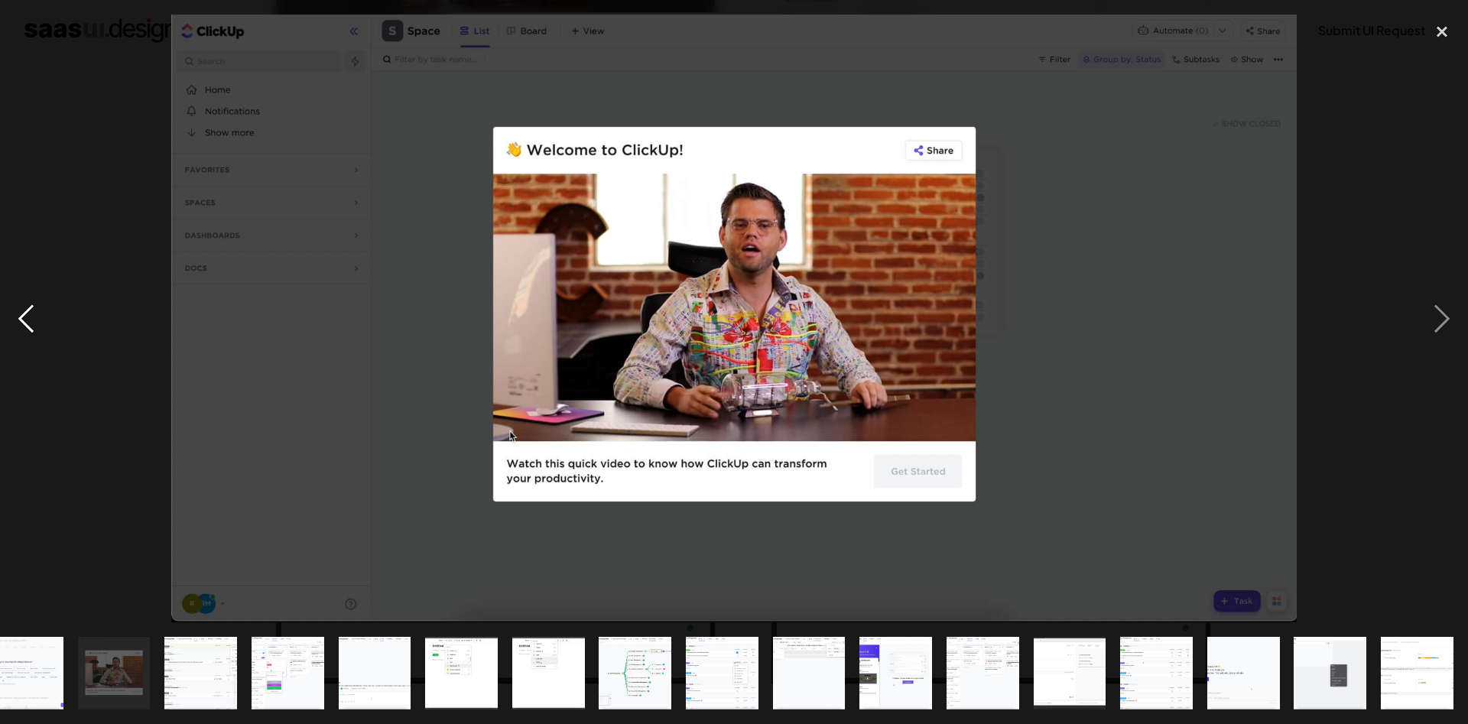
click at [31, 324] on div "previous image" at bounding box center [26, 319] width 52 height 608
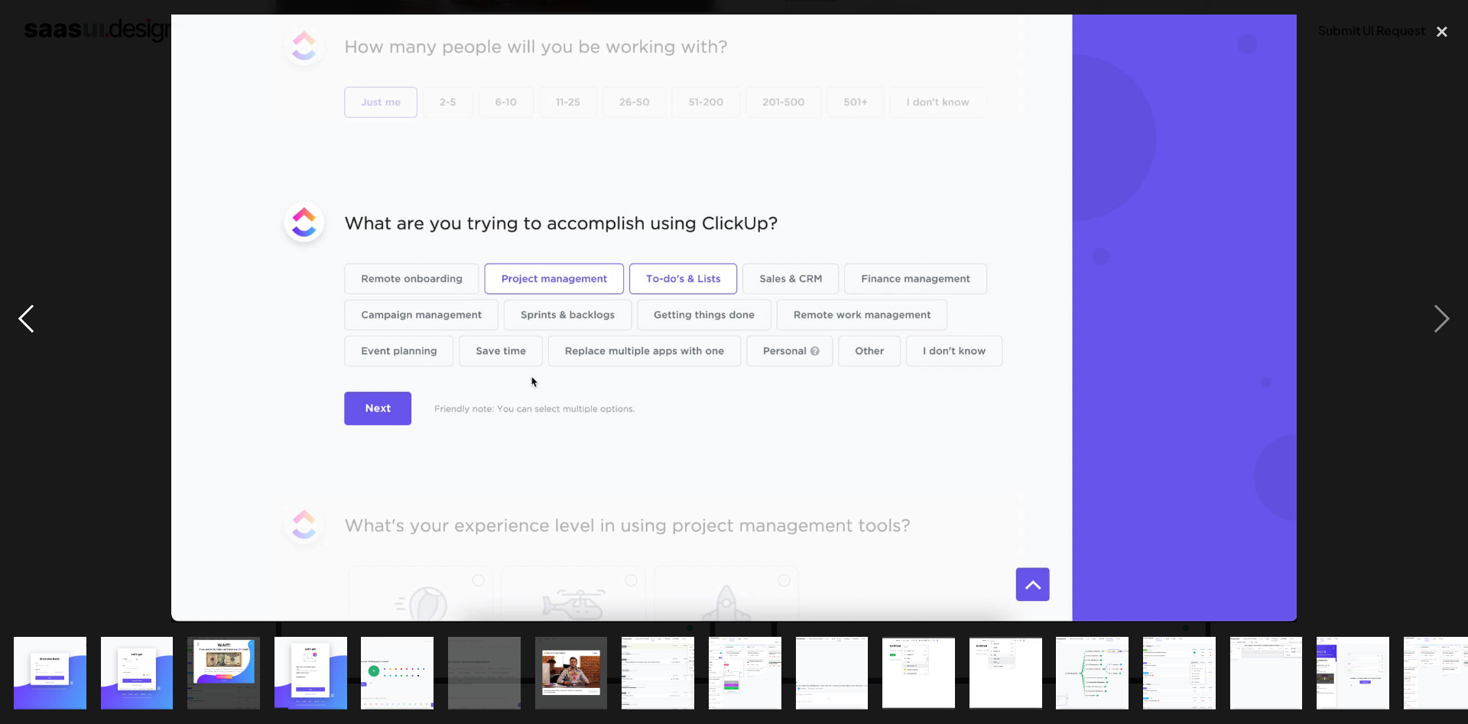
scroll to position [0, 0]
click at [31, 324] on div "previous image" at bounding box center [26, 319] width 52 height 608
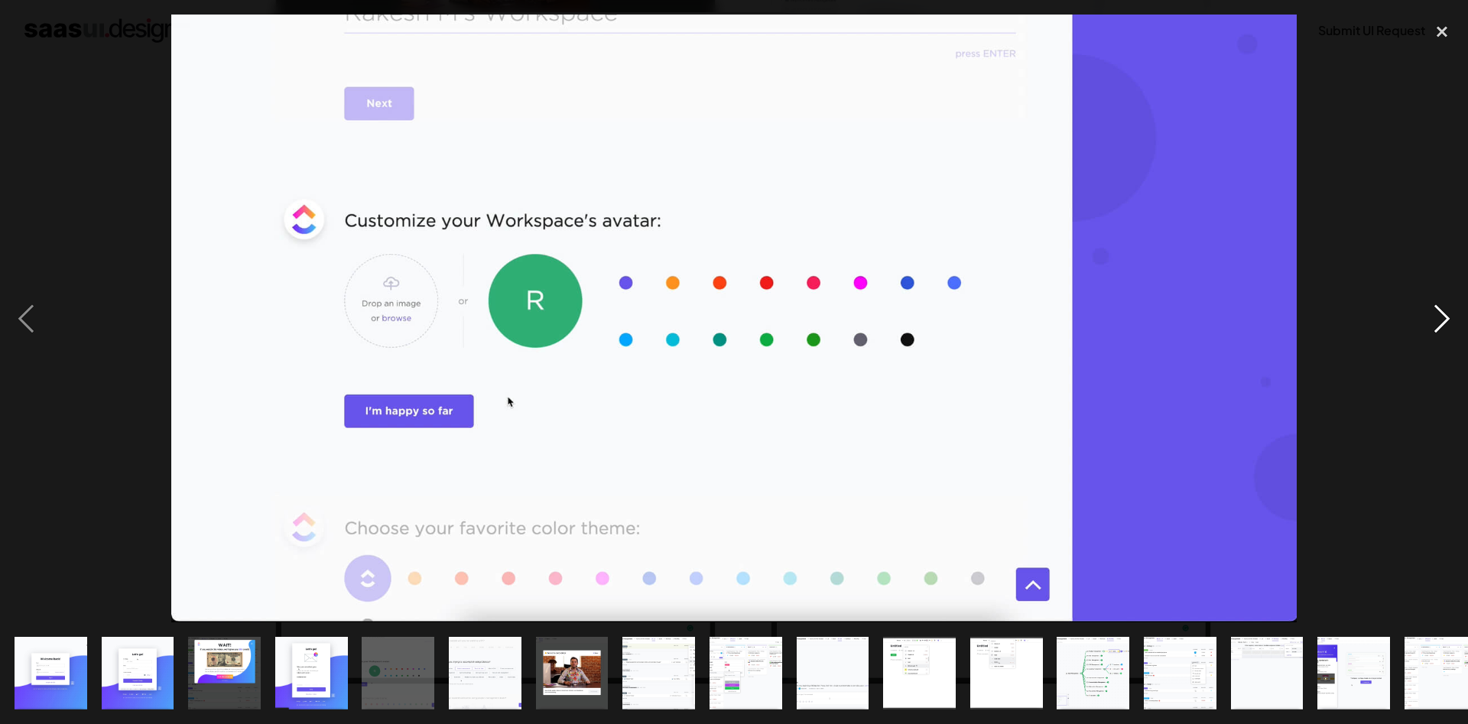
click at [1448, 305] on div "next image" at bounding box center [1442, 319] width 52 height 608
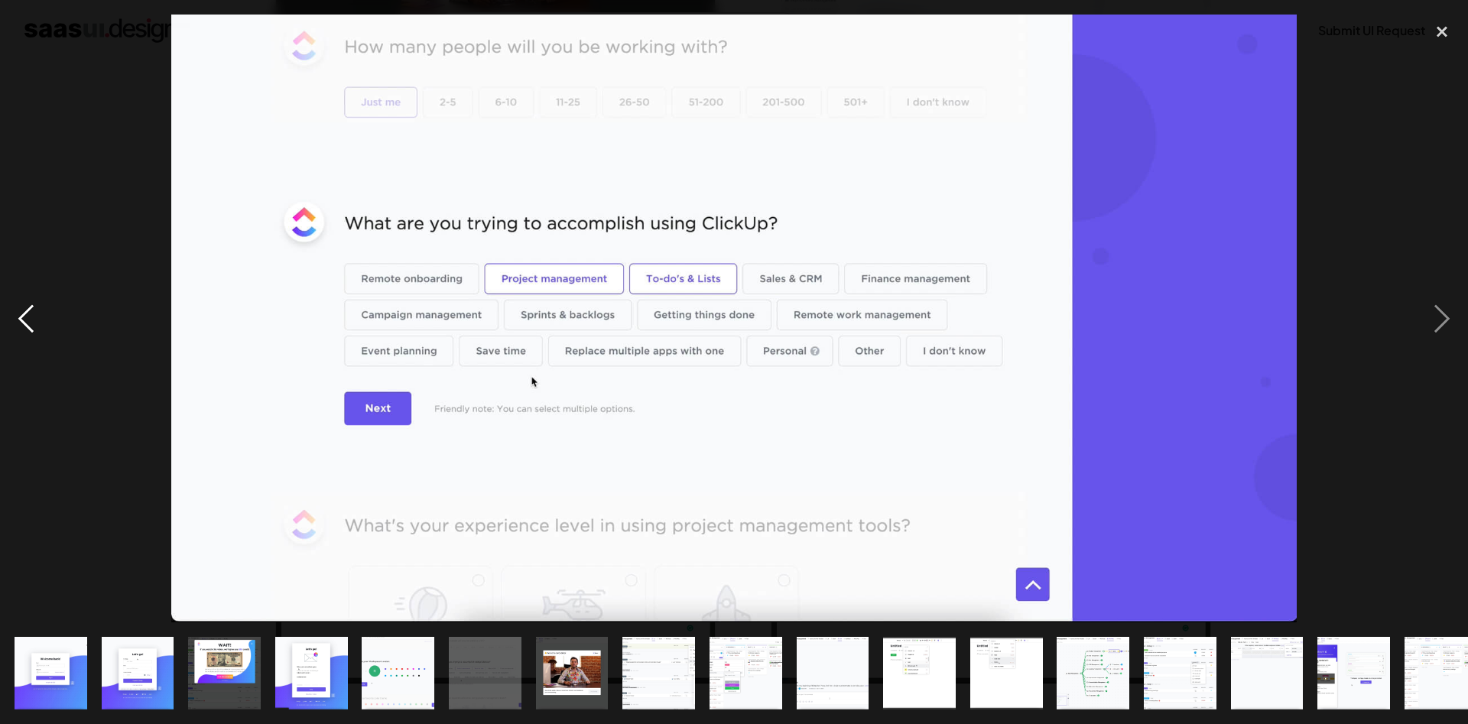
click at [24, 310] on div "previous image" at bounding box center [26, 319] width 52 height 608
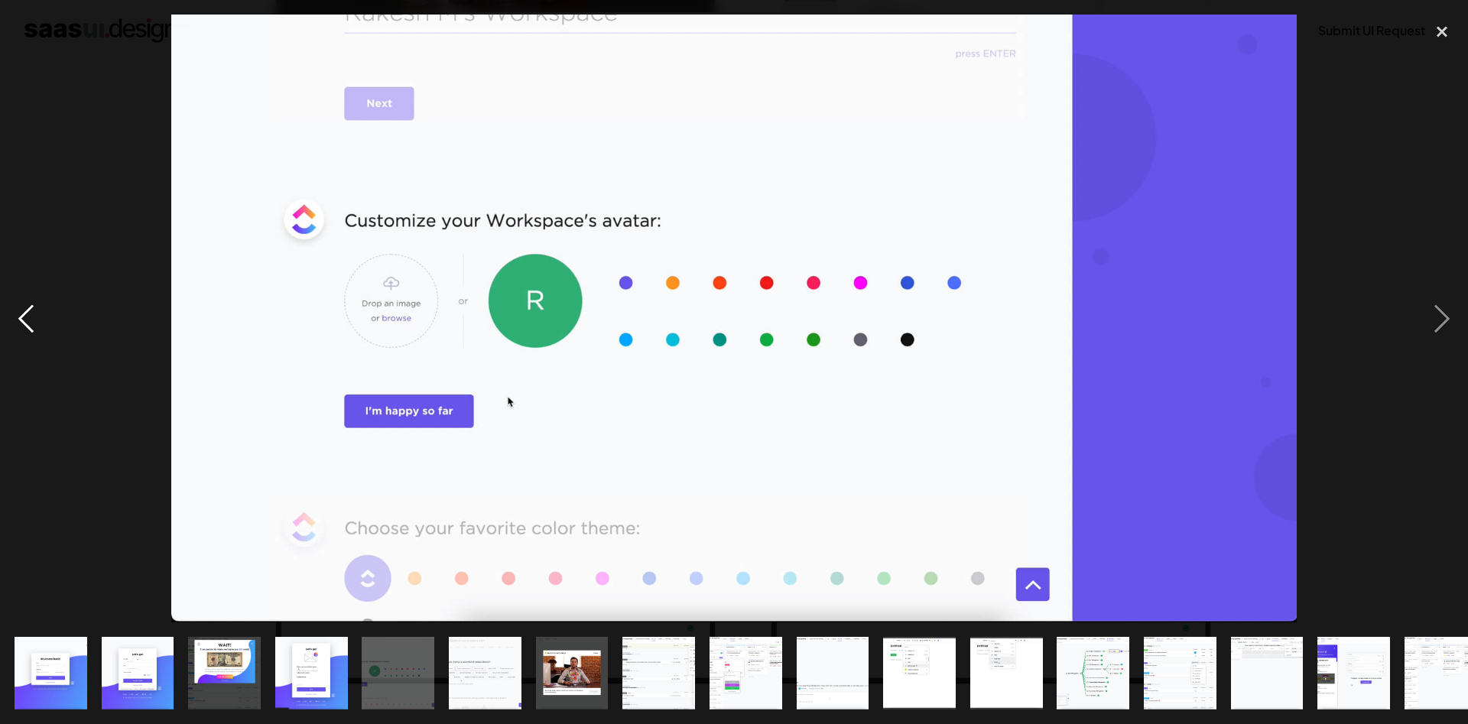
click at [24, 310] on div "previous image" at bounding box center [26, 319] width 52 height 608
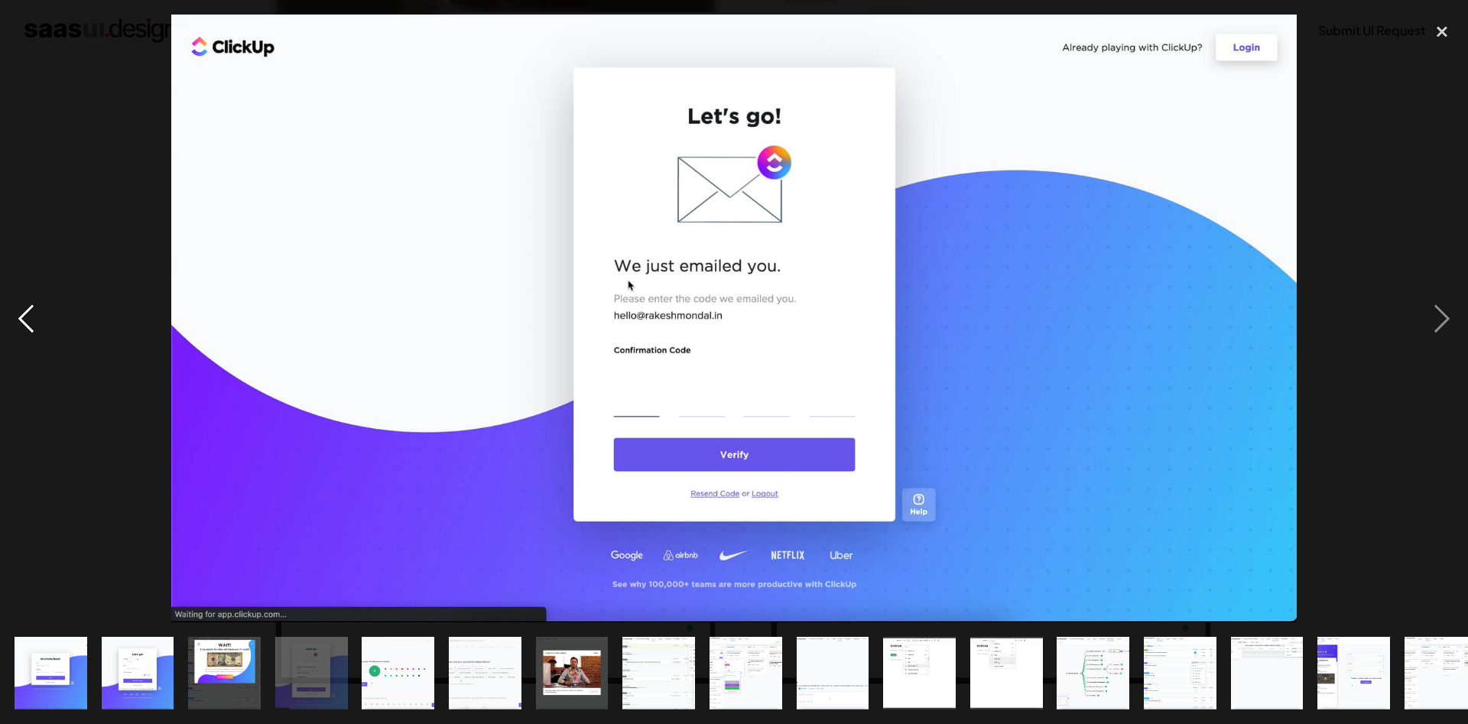
click at [24, 310] on div "previous image" at bounding box center [26, 319] width 52 height 608
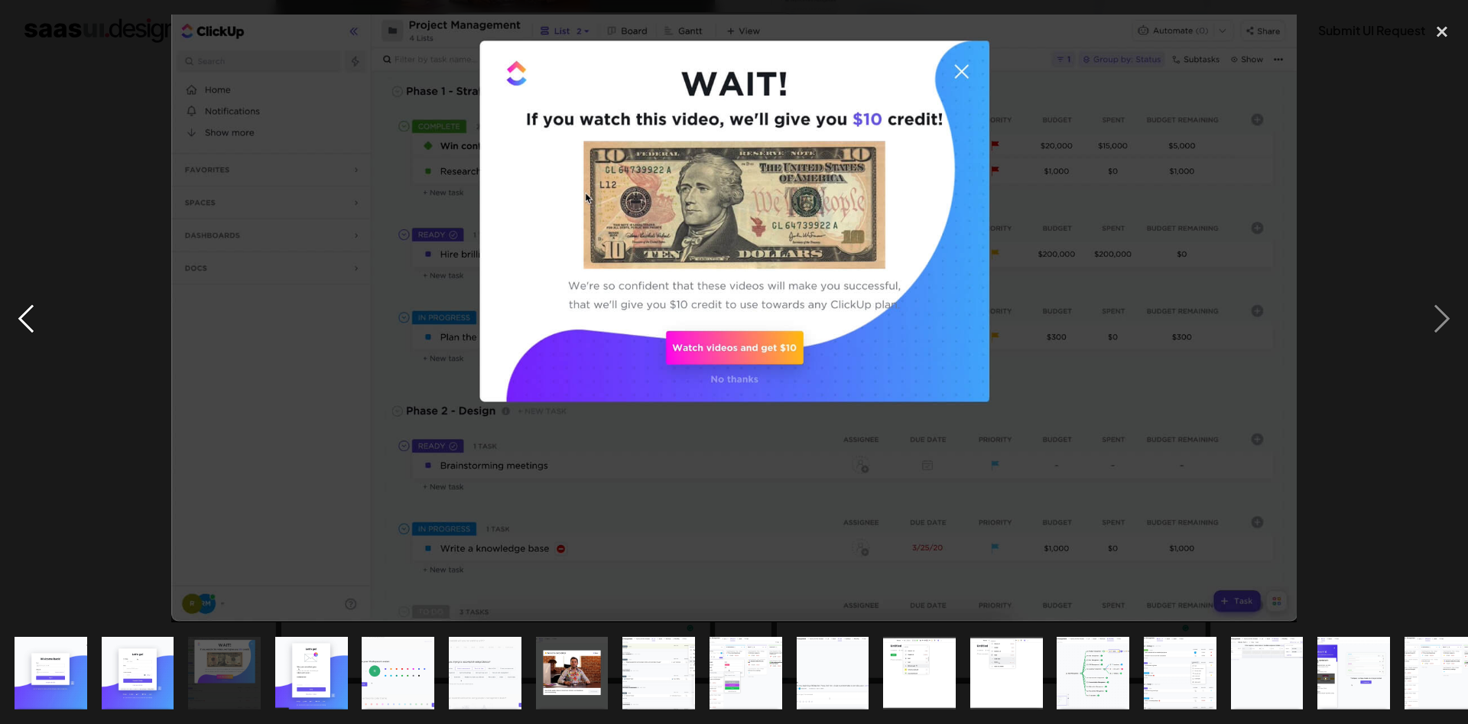
click at [24, 310] on div "previous image" at bounding box center [26, 319] width 52 height 608
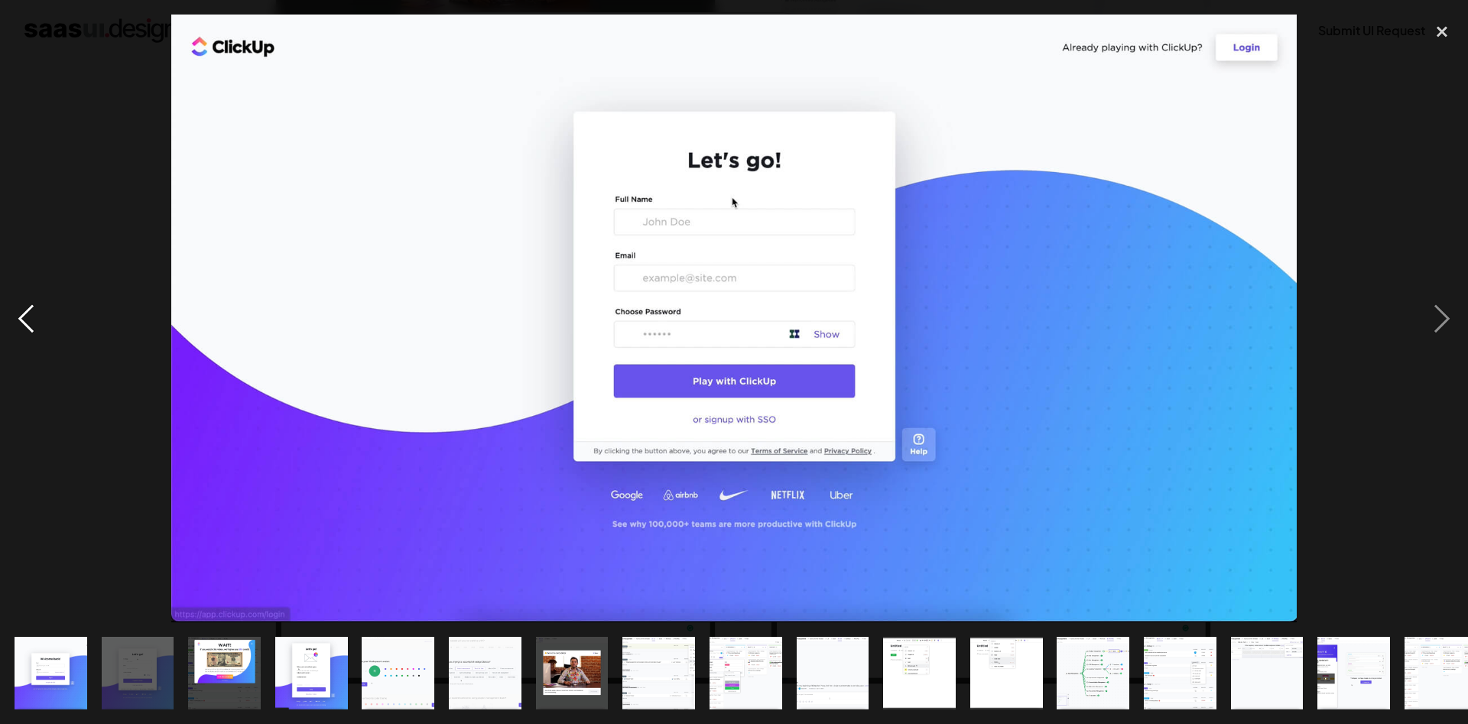
click at [24, 310] on div "previous image" at bounding box center [26, 319] width 52 height 608
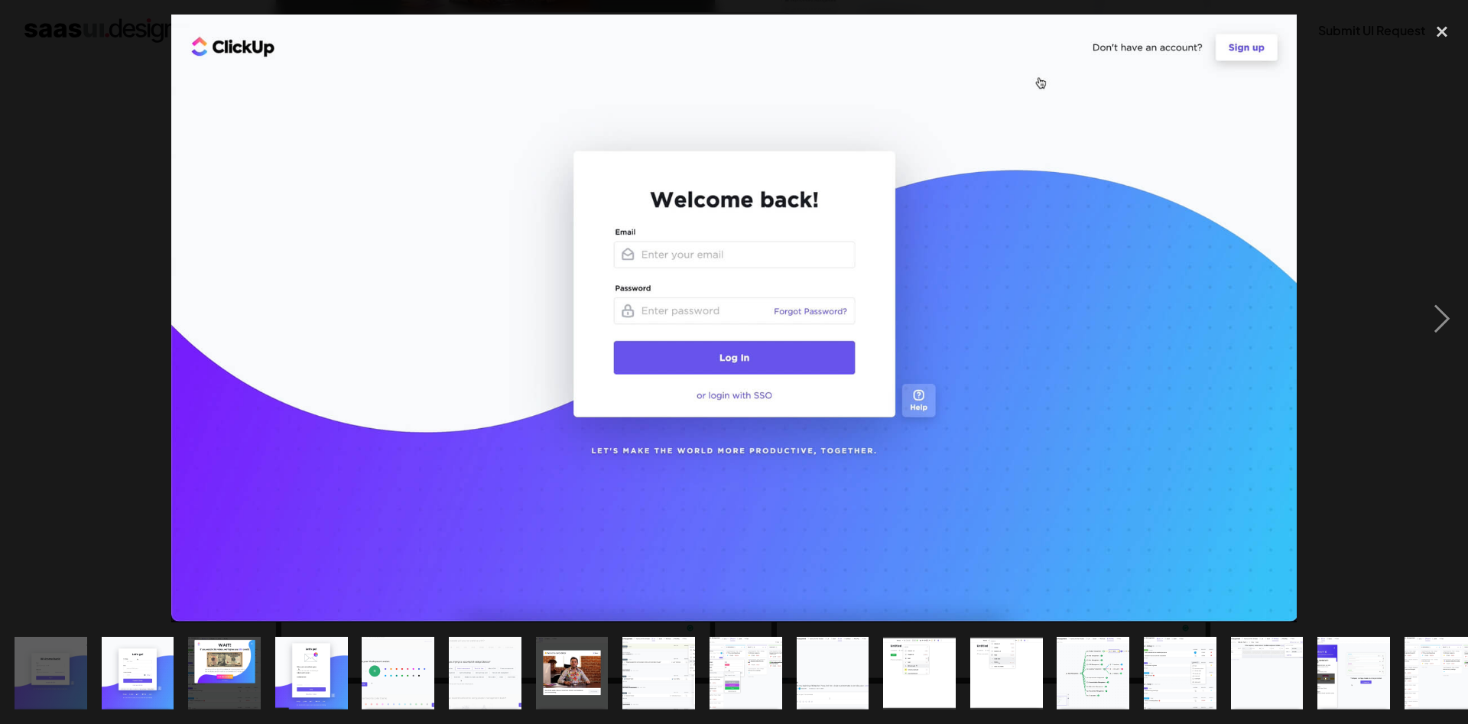
click at [24, 310] on div "previous image" at bounding box center [26, 319] width 52 height 608
click at [1348, 261] on div at bounding box center [734, 319] width 1468 height 608
